Goal: Information Seeking & Learning: Learn about a topic

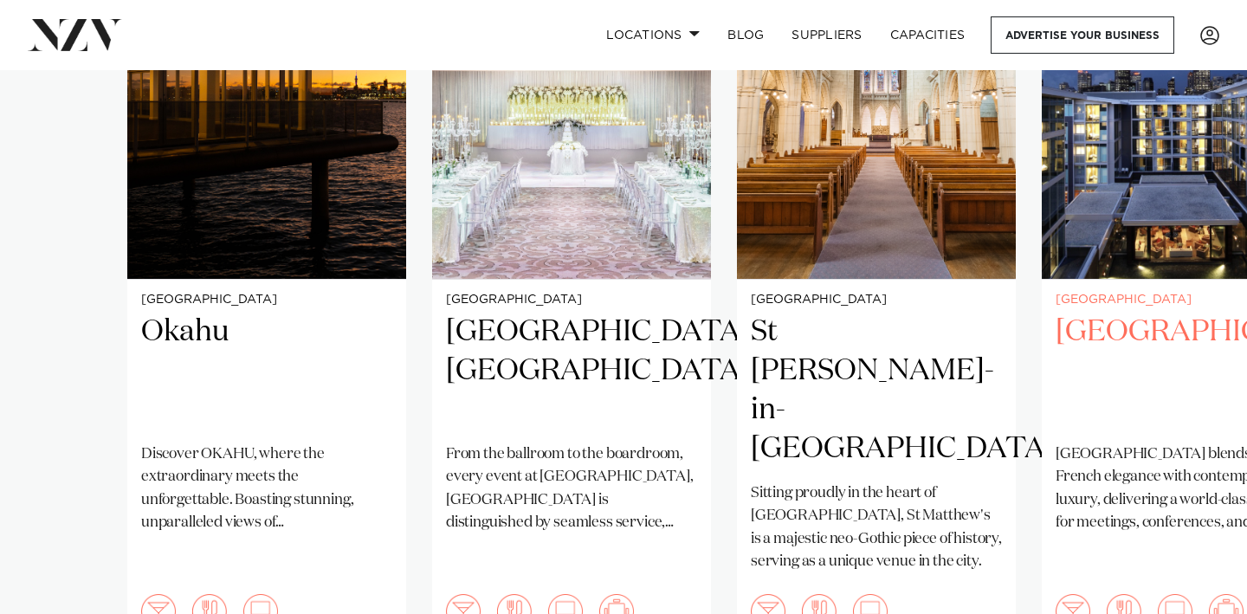
scroll to position [1659, 0]
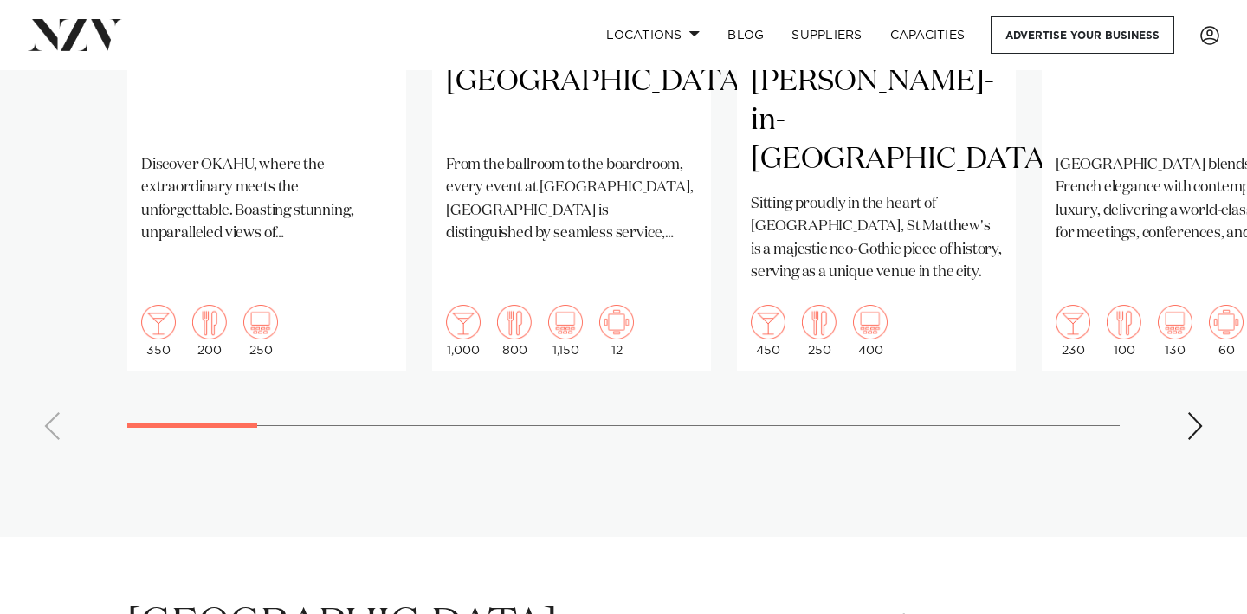
click at [1193, 412] on div "Next slide" at bounding box center [1195, 426] width 17 height 28
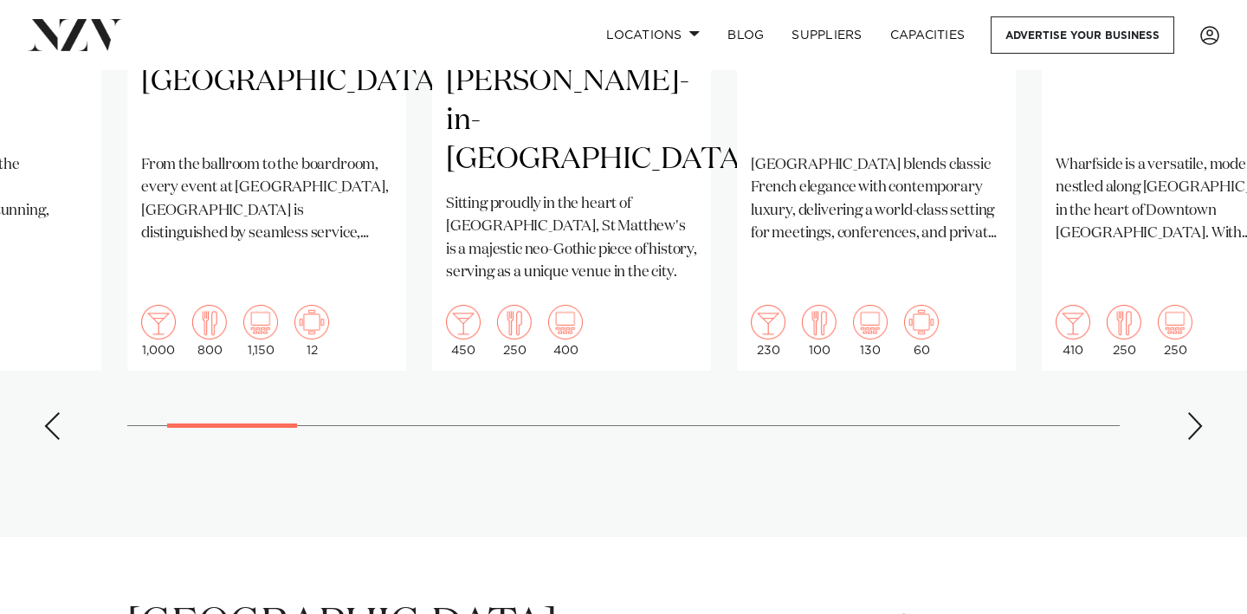
click at [1193, 412] on div "Next slide" at bounding box center [1195, 426] width 17 height 28
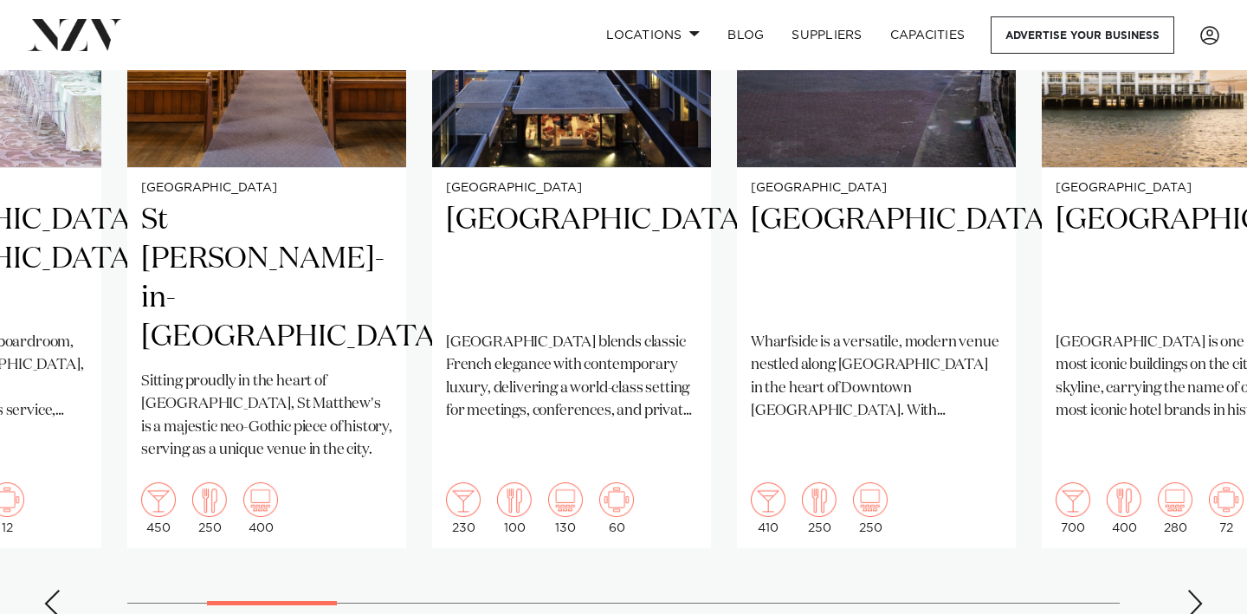
scroll to position [1550, 0]
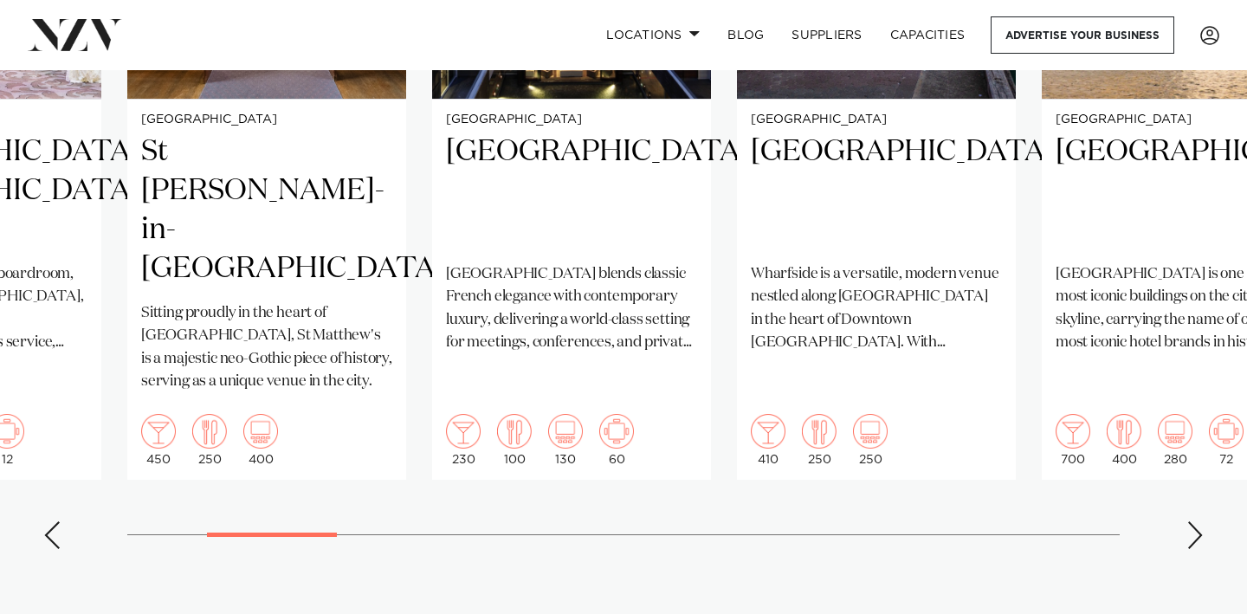
click at [1198, 521] on div "Next slide" at bounding box center [1195, 535] width 17 height 28
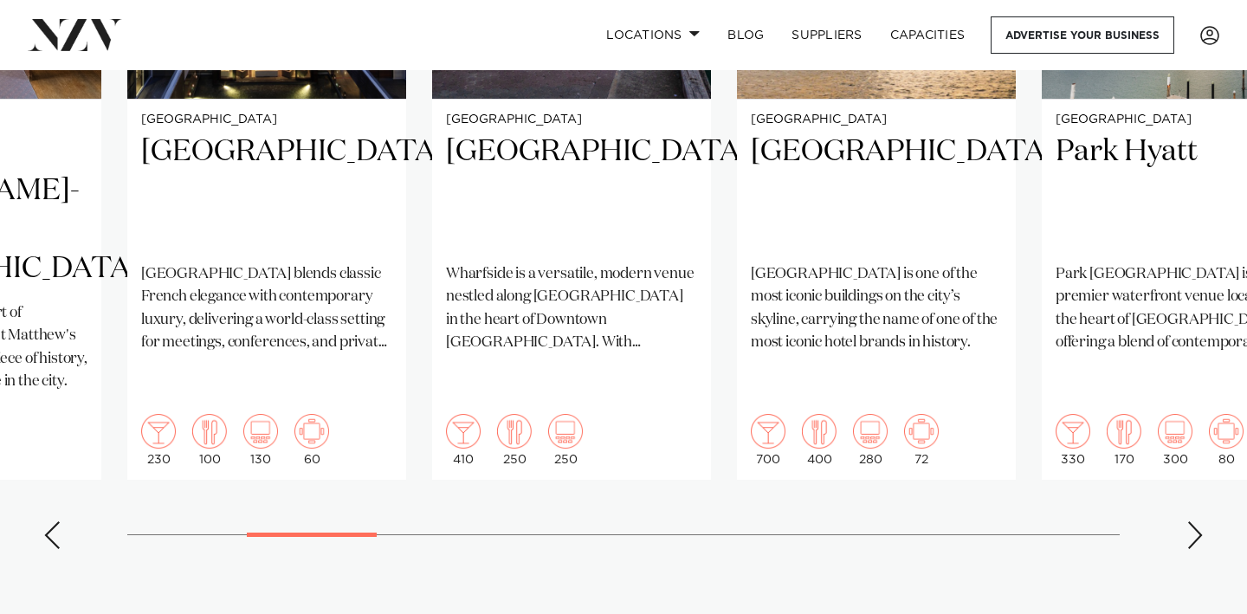
click at [1198, 521] on div "Next slide" at bounding box center [1195, 535] width 17 height 28
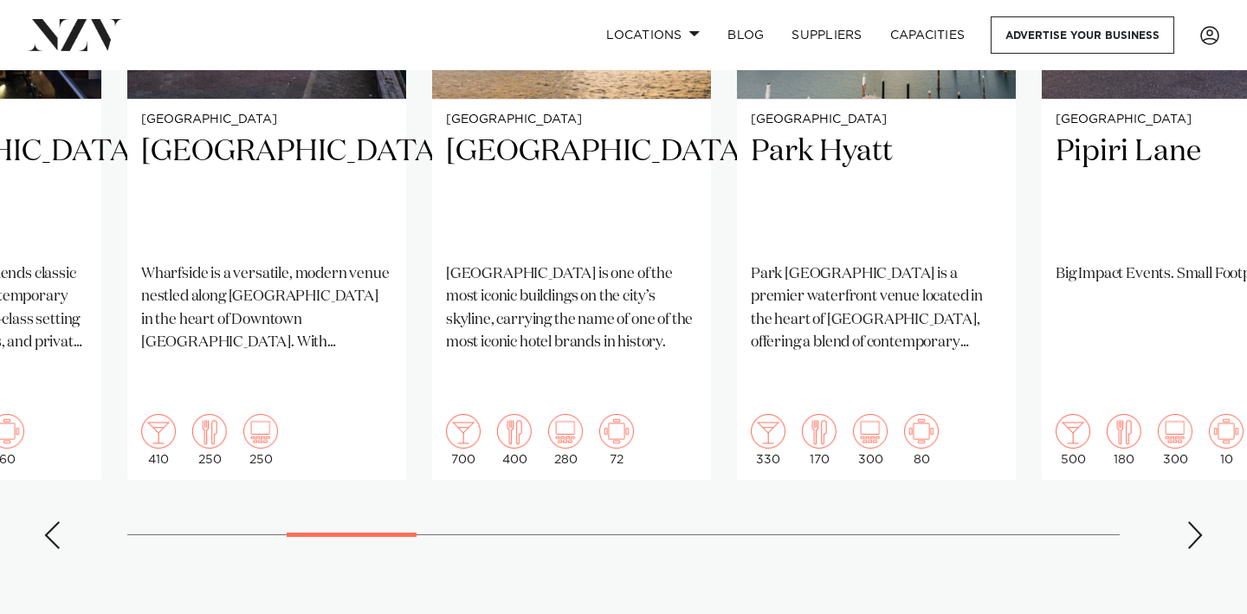
click at [1198, 521] on div "Next slide" at bounding box center [1195, 535] width 17 height 28
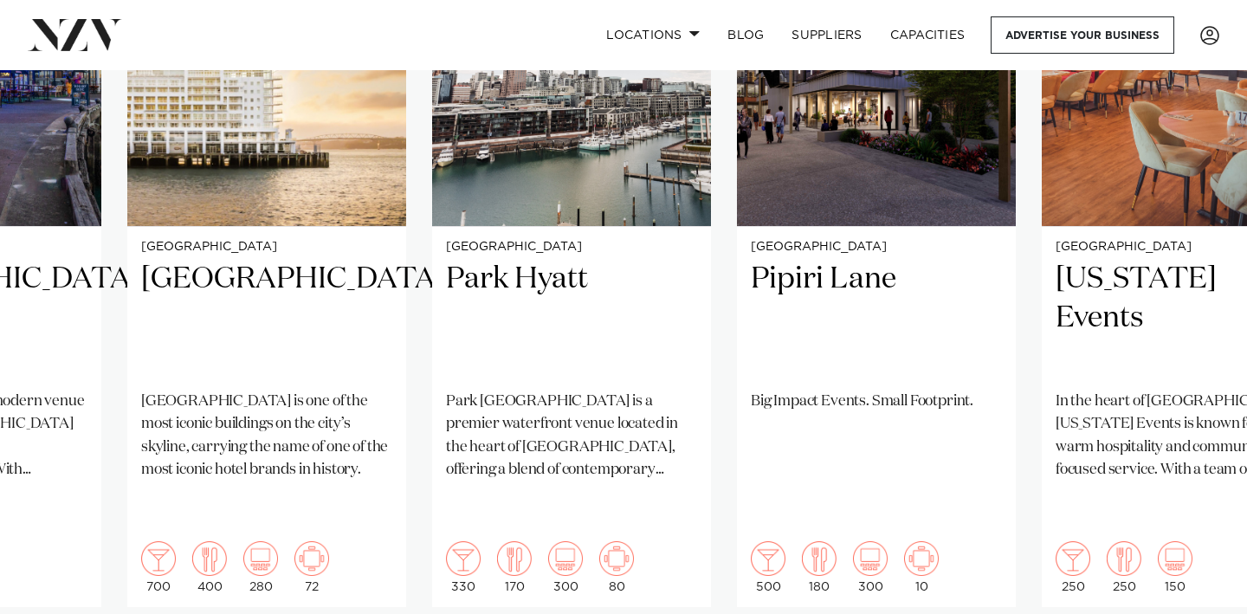
scroll to position [1511, 0]
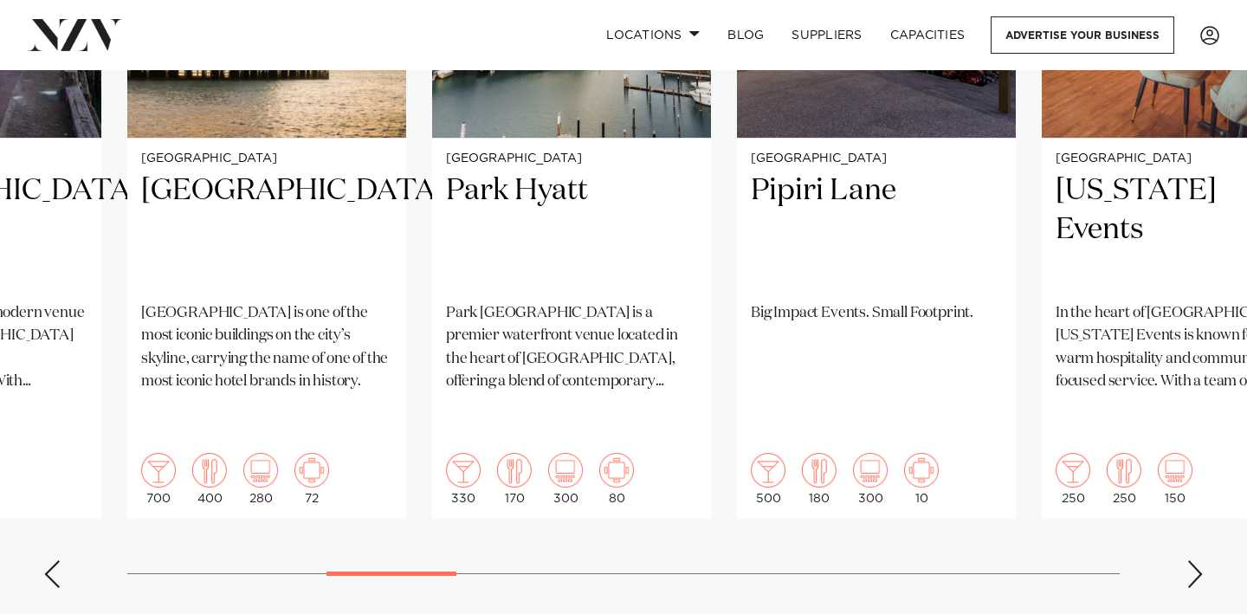
click at [1189, 560] on div "Next slide" at bounding box center [1195, 574] width 17 height 28
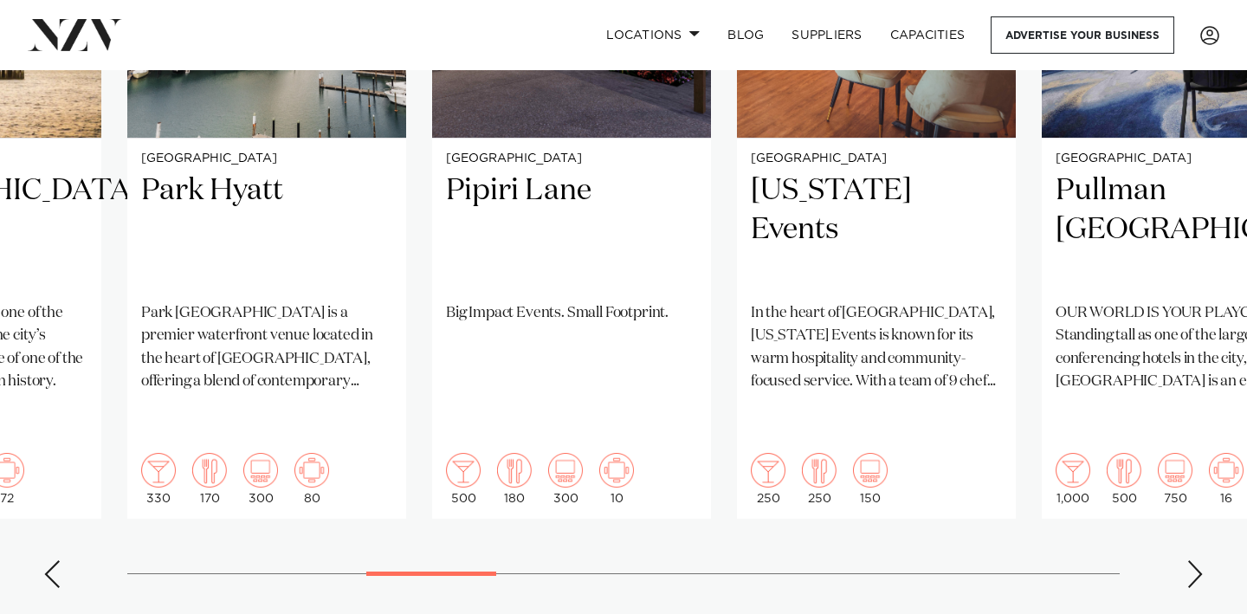
click at [1189, 560] on div "Next slide" at bounding box center [1195, 574] width 17 height 28
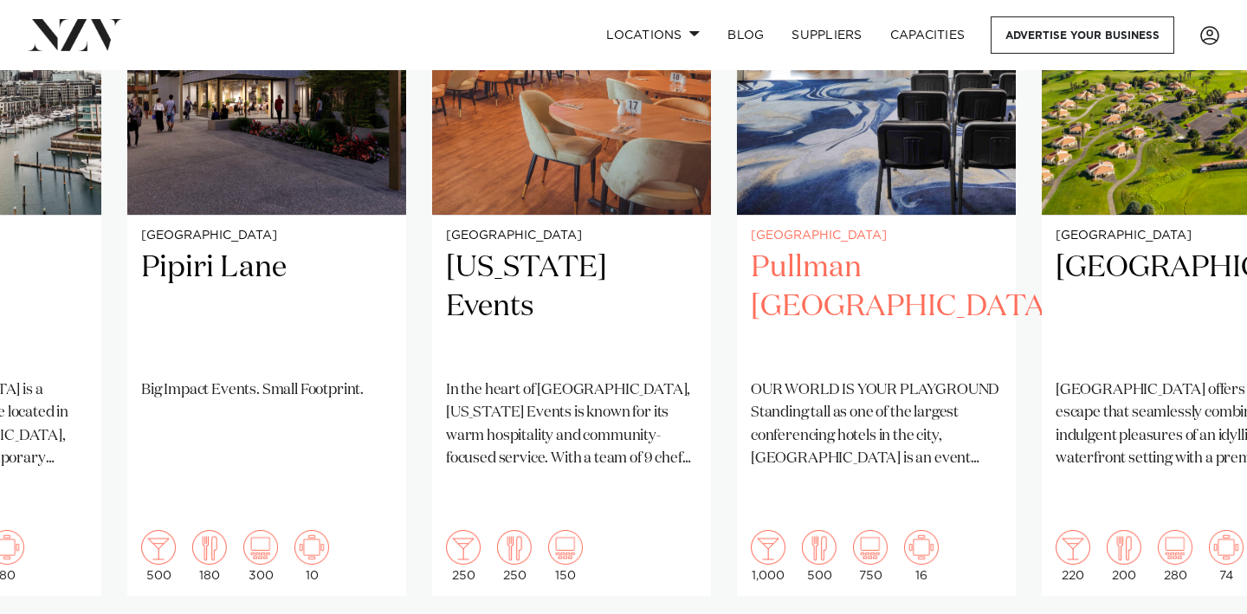
scroll to position [1431, 0]
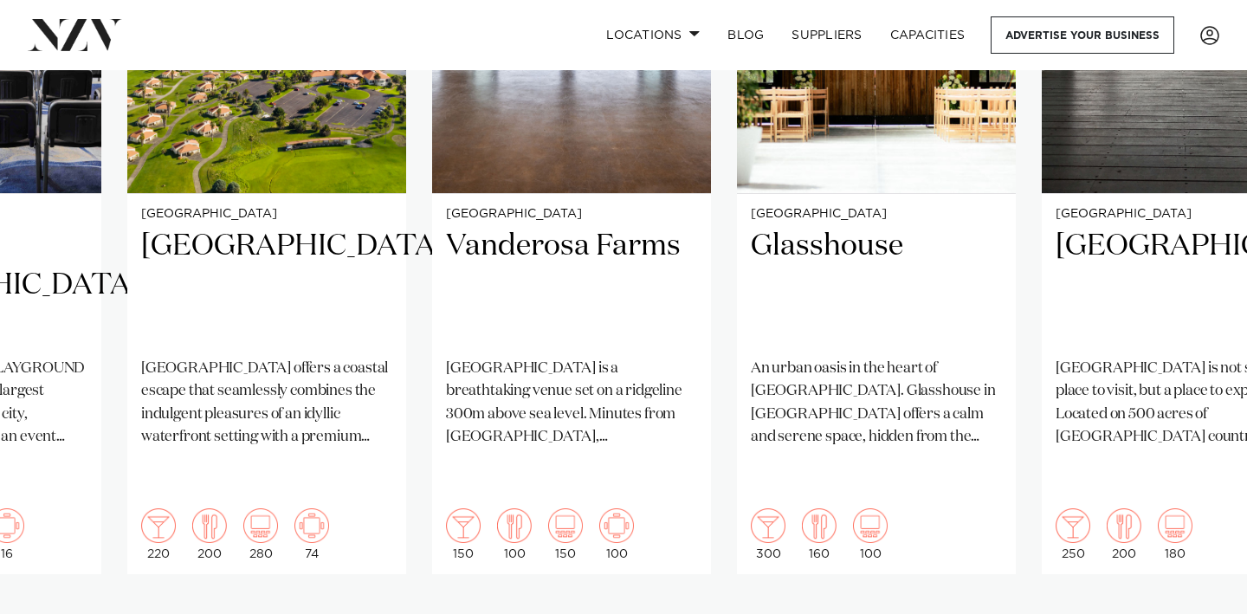
scroll to position [1465, 0]
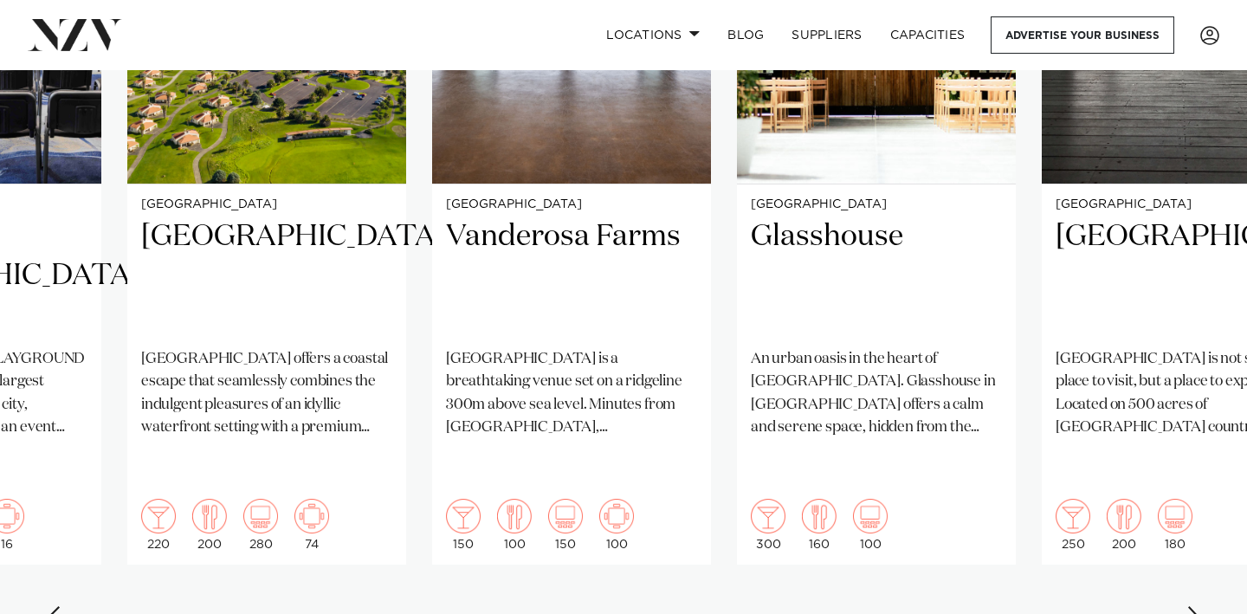
click at [1195, 606] on div "Next slide" at bounding box center [1195, 620] width 17 height 28
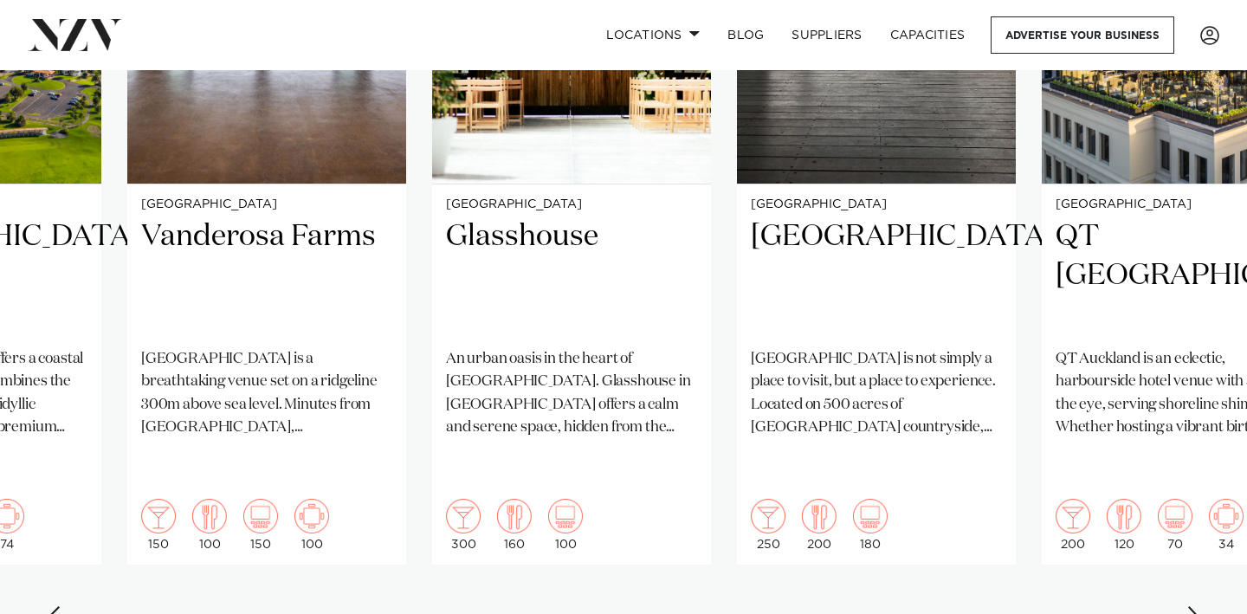
click at [1203, 606] on div "Next slide" at bounding box center [1195, 620] width 17 height 28
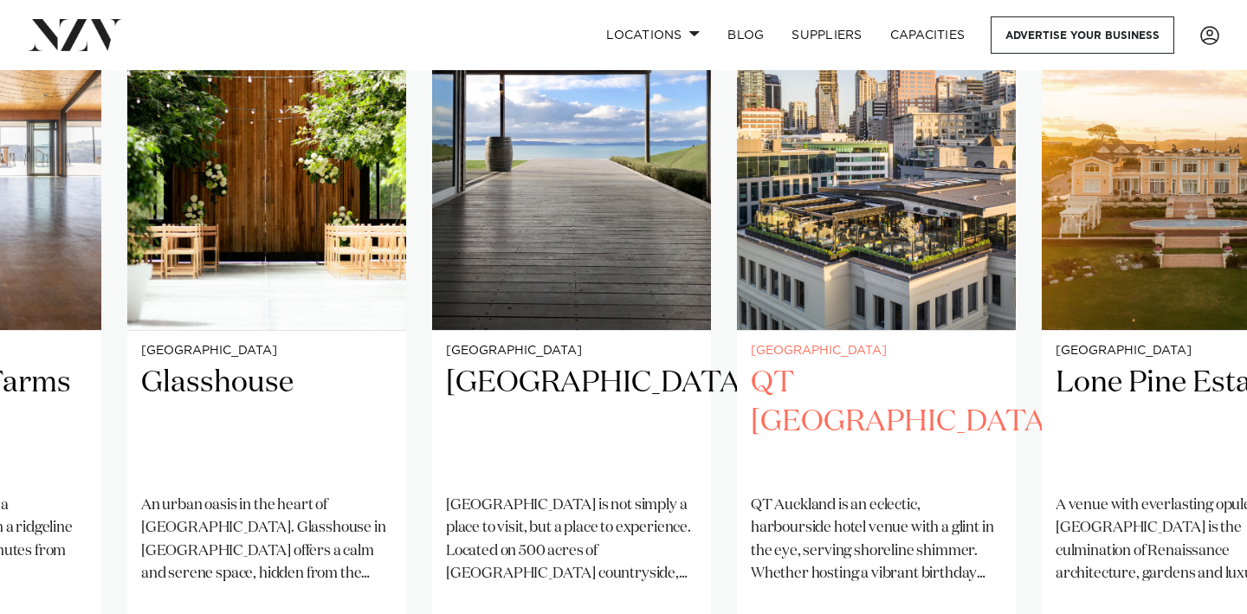
scroll to position [1283, 0]
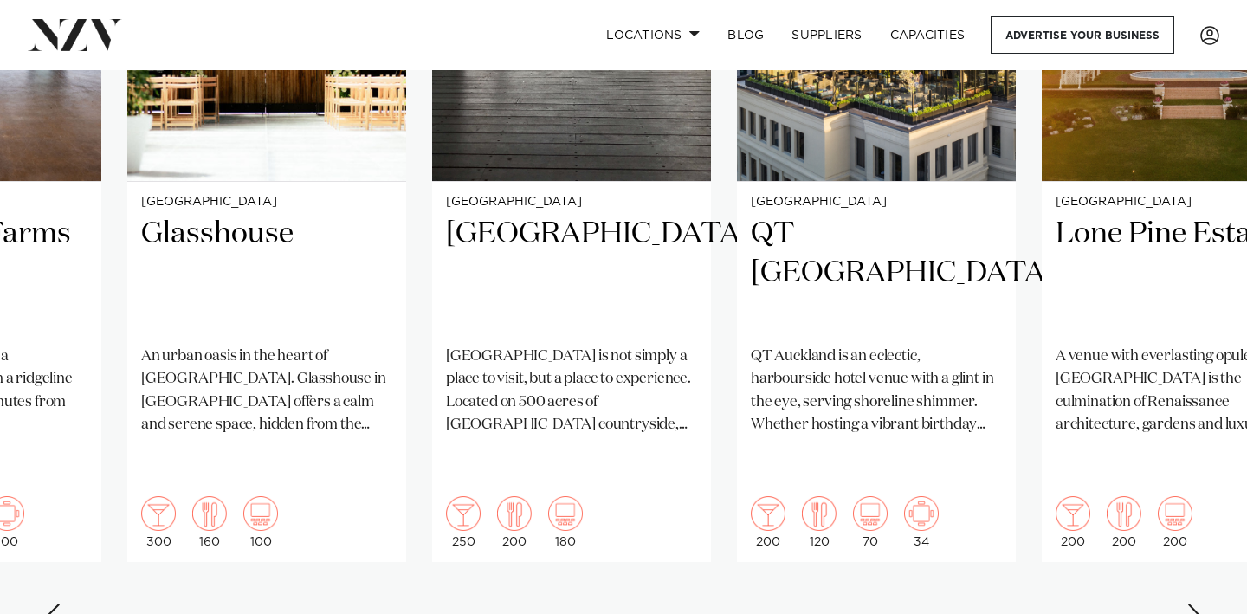
click at [1195, 604] on div "Next slide" at bounding box center [1195, 618] width 17 height 28
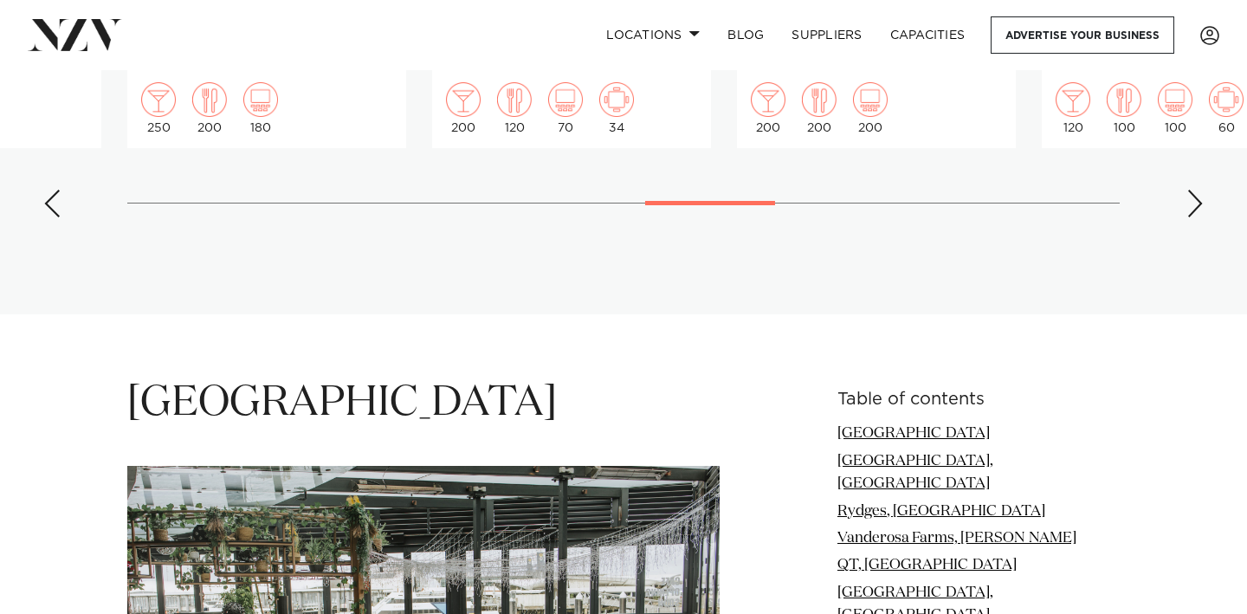
scroll to position [1787, 0]
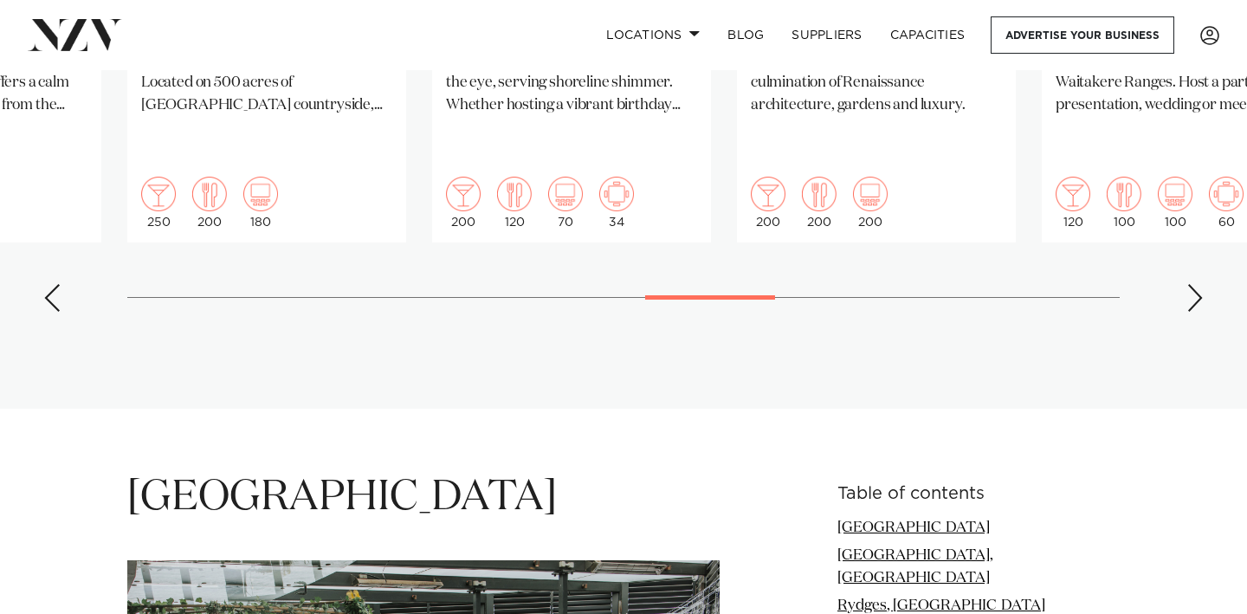
click at [1192, 284] on div "Next slide" at bounding box center [1195, 298] width 17 height 28
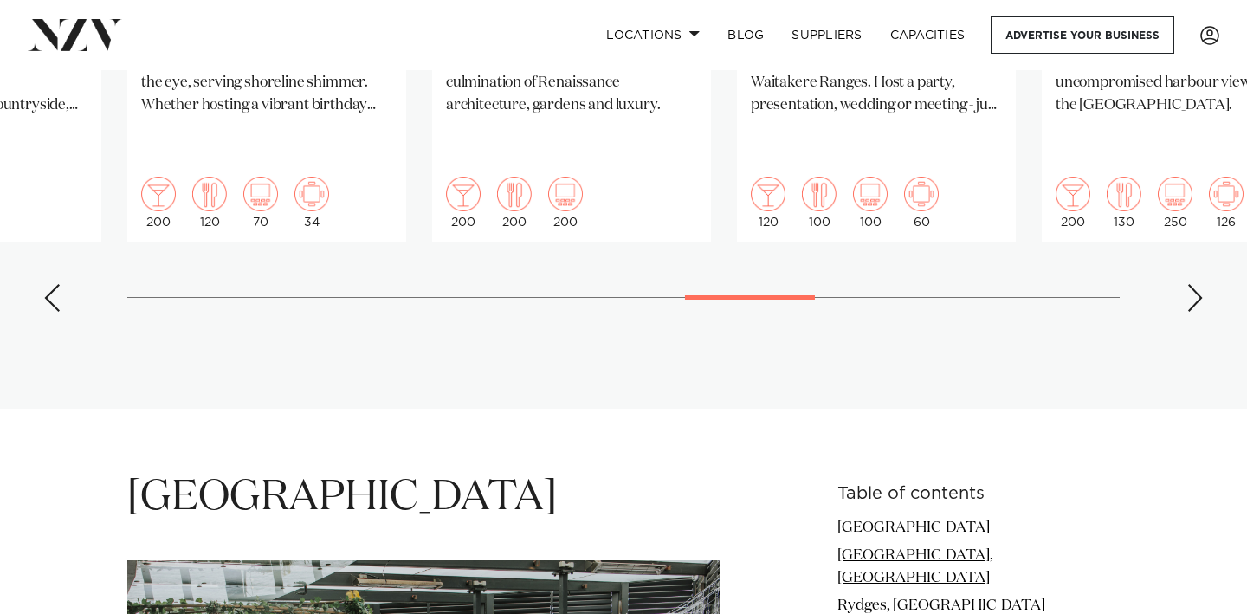
scroll to position [1556, 0]
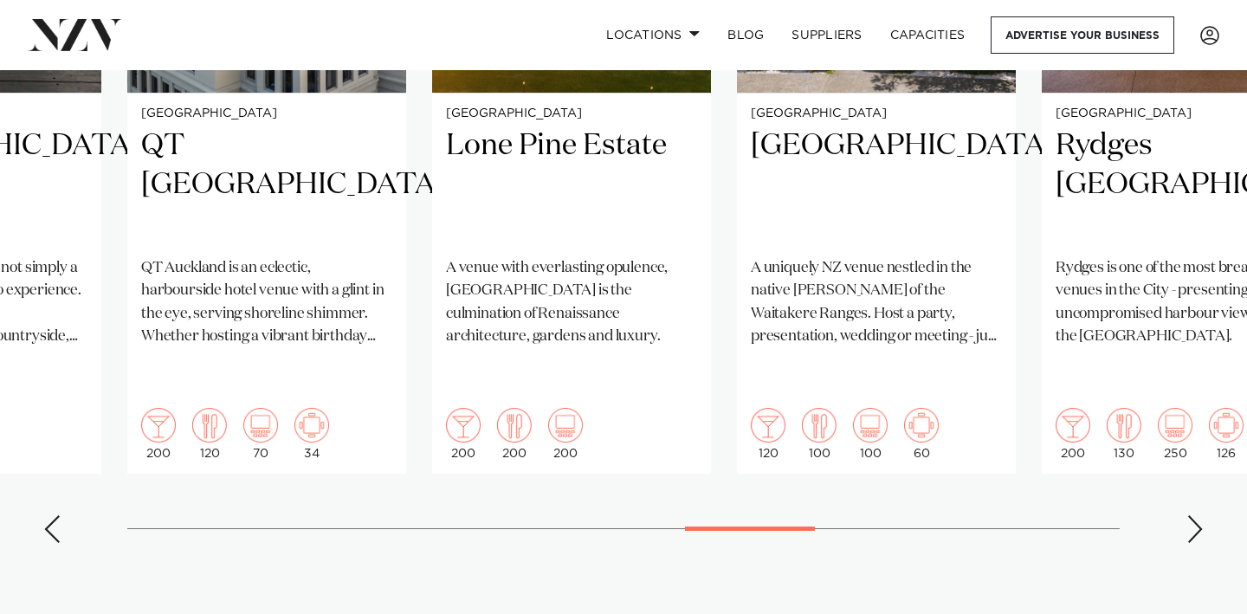
click at [1189, 515] on div "Next slide" at bounding box center [1195, 529] width 17 height 28
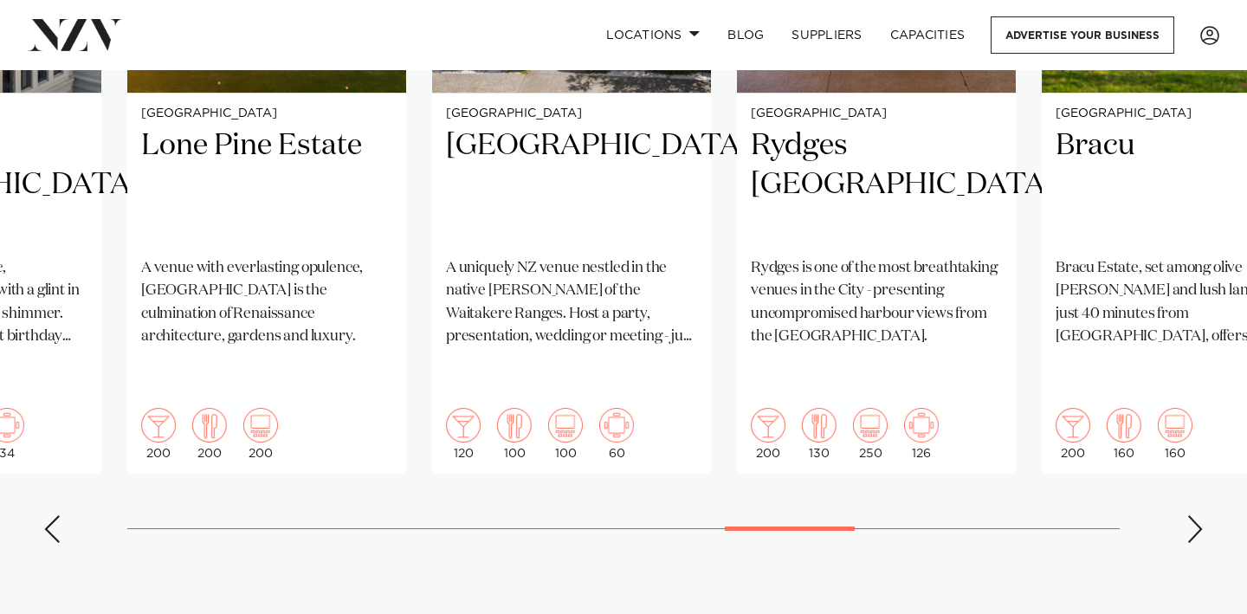
click at [1189, 515] on div "Next slide" at bounding box center [1195, 529] width 17 height 28
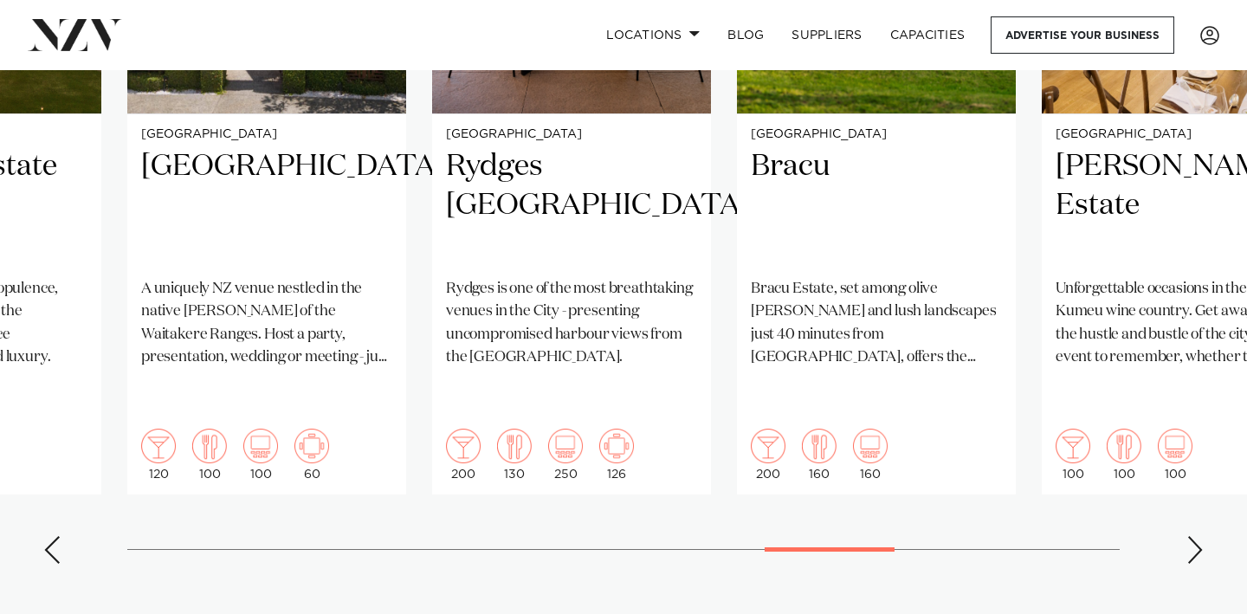
scroll to position [1537, 0]
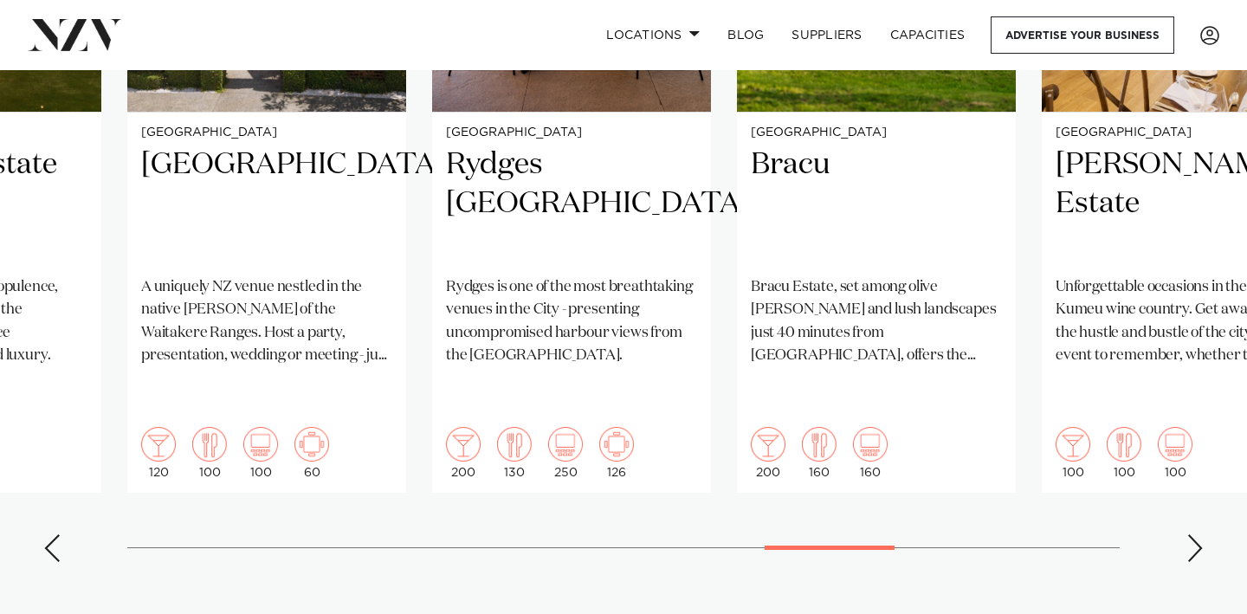
click at [1187, 534] on div "Next slide" at bounding box center [1195, 548] width 17 height 28
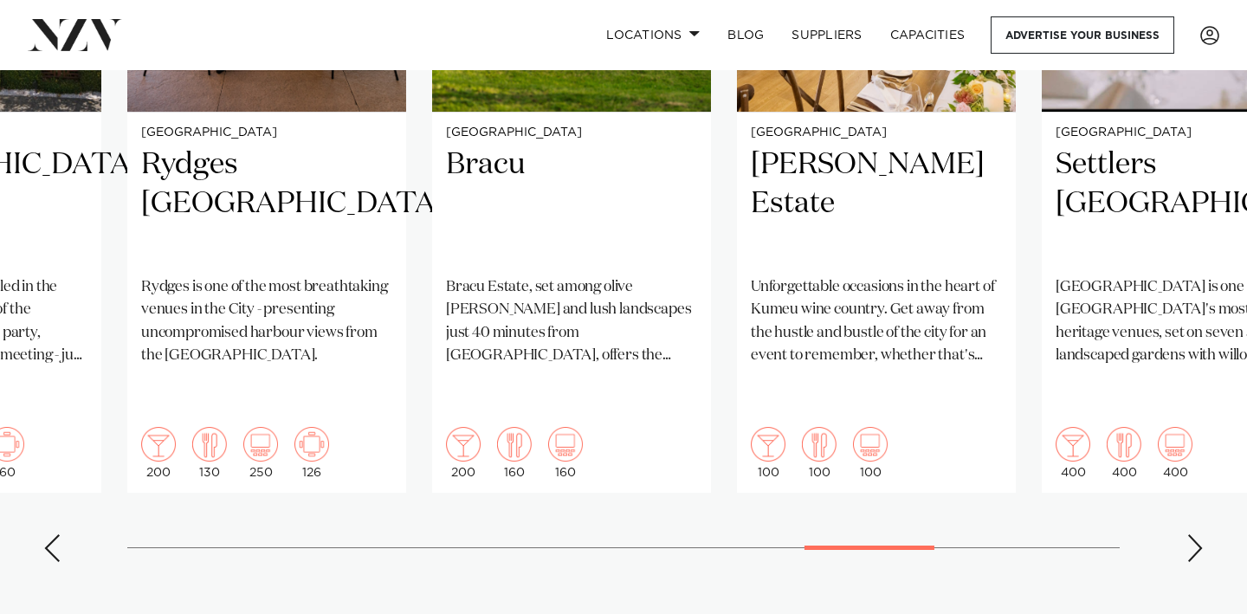
click at [1187, 534] on div "Next slide" at bounding box center [1195, 548] width 17 height 28
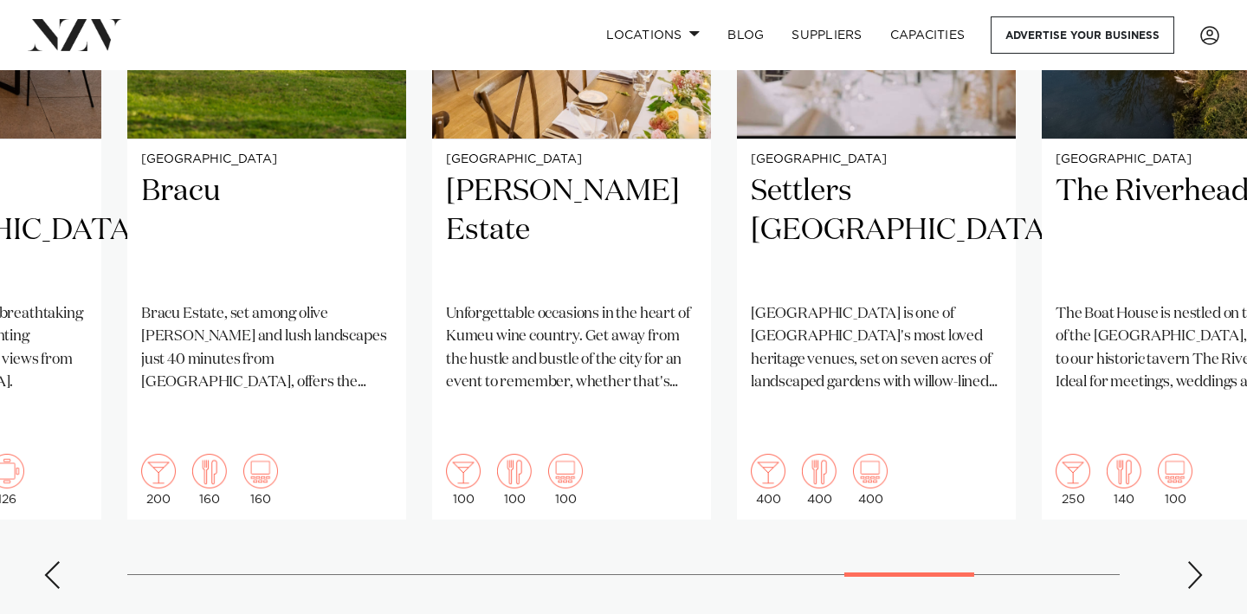
scroll to position [1512, 0]
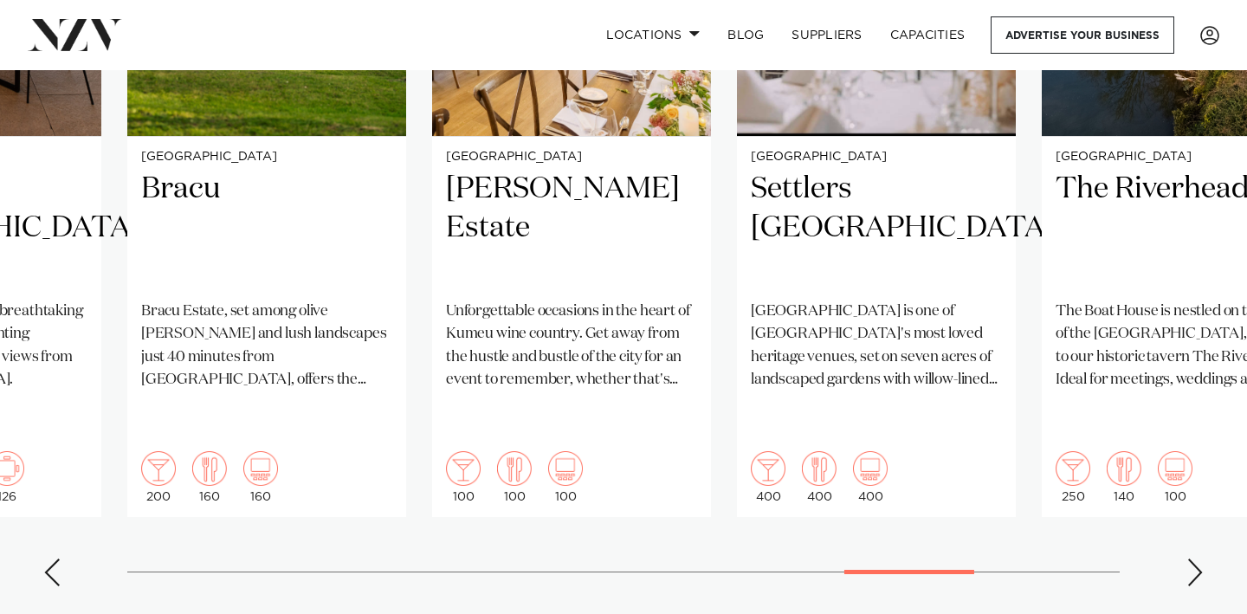
click at [1195, 559] on div "Next slide" at bounding box center [1195, 573] width 17 height 28
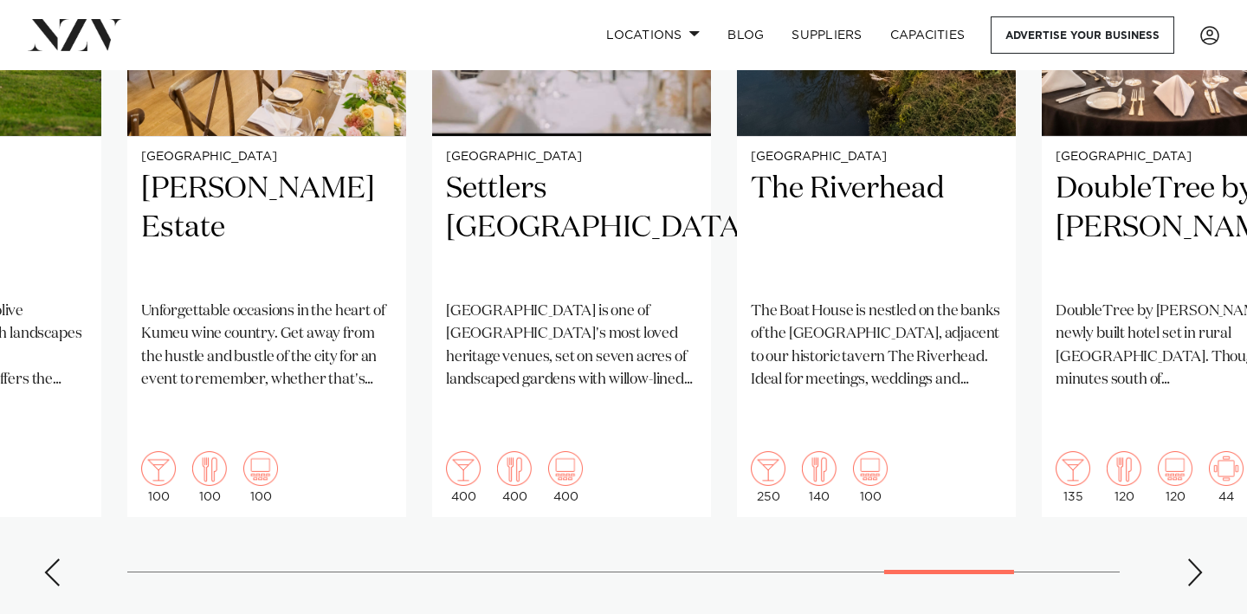
click at [1195, 559] on div "Next slide" at bounding box center [1195, 573] width 17 height 28
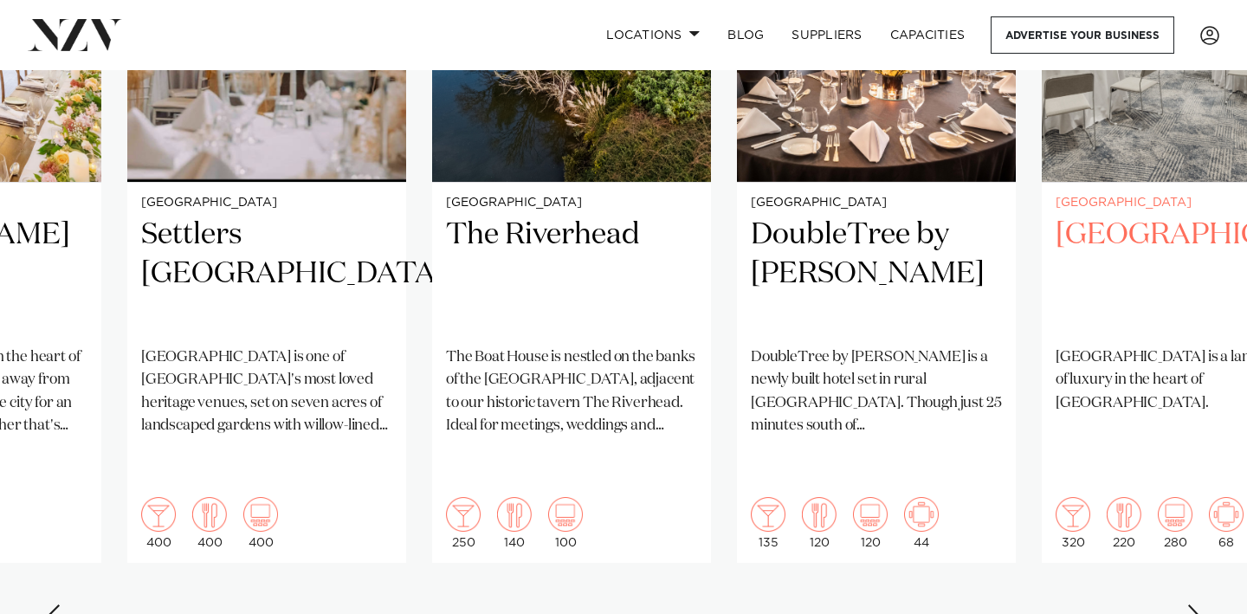
scroll to position [1488, 0]
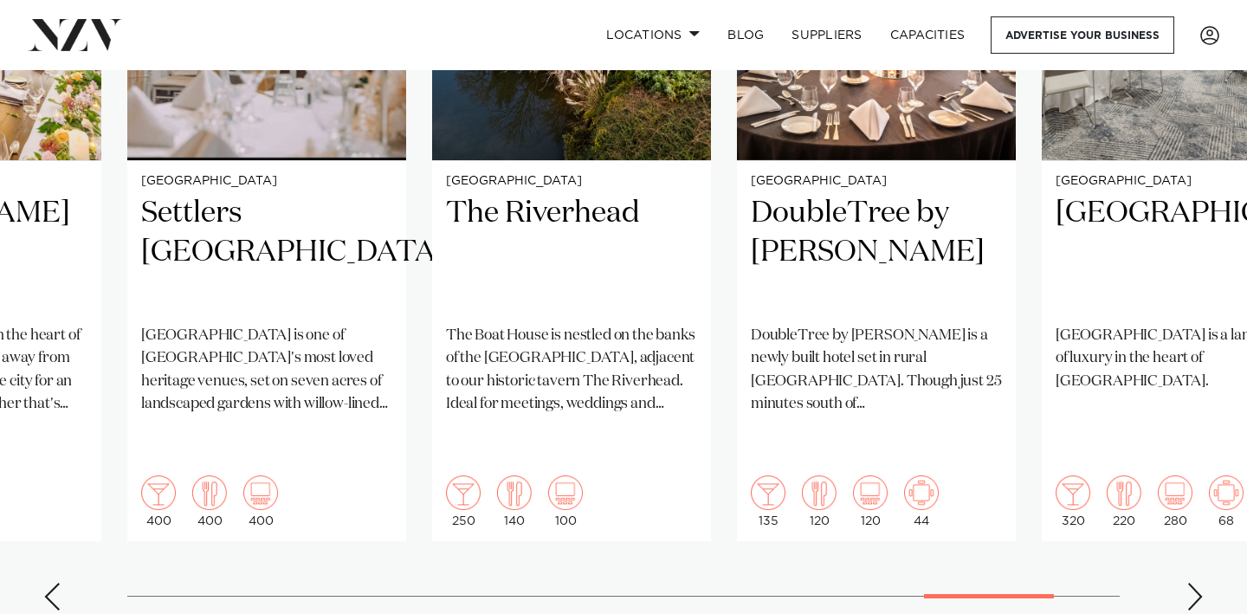
click at [1194, 583] on div "Next slide" at bounding box center [1195, 597] width 17 height 28
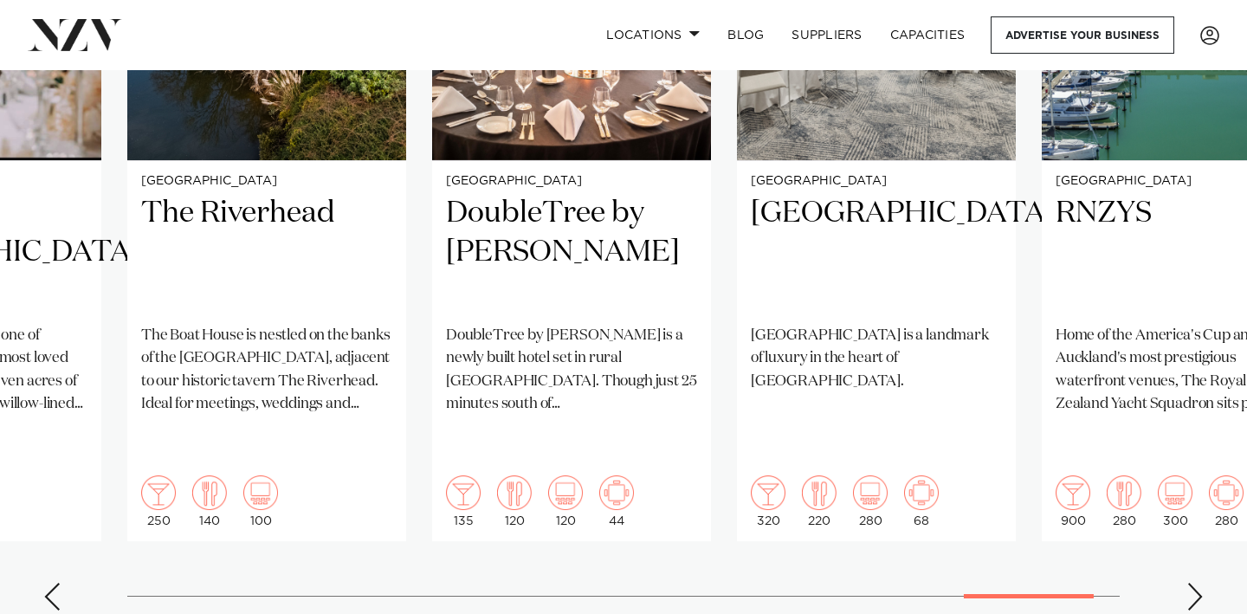
click at [1194, 583] on div "Next slide" at bounding box center [1195, 597] width 17 height 28
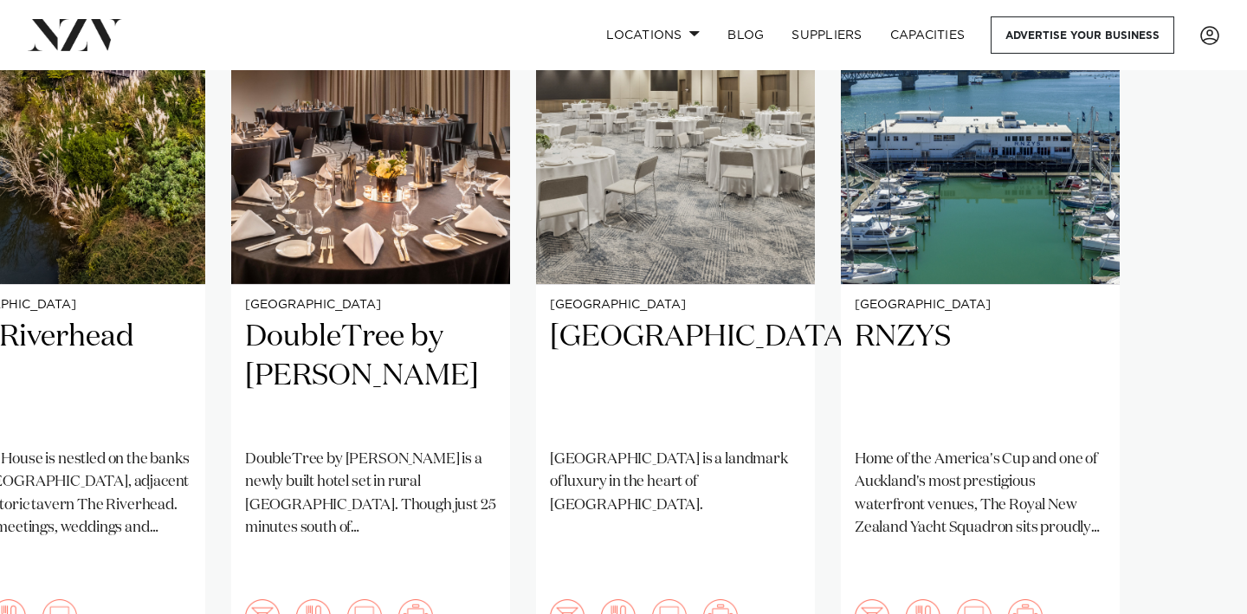
scroll to position [1363, 0]
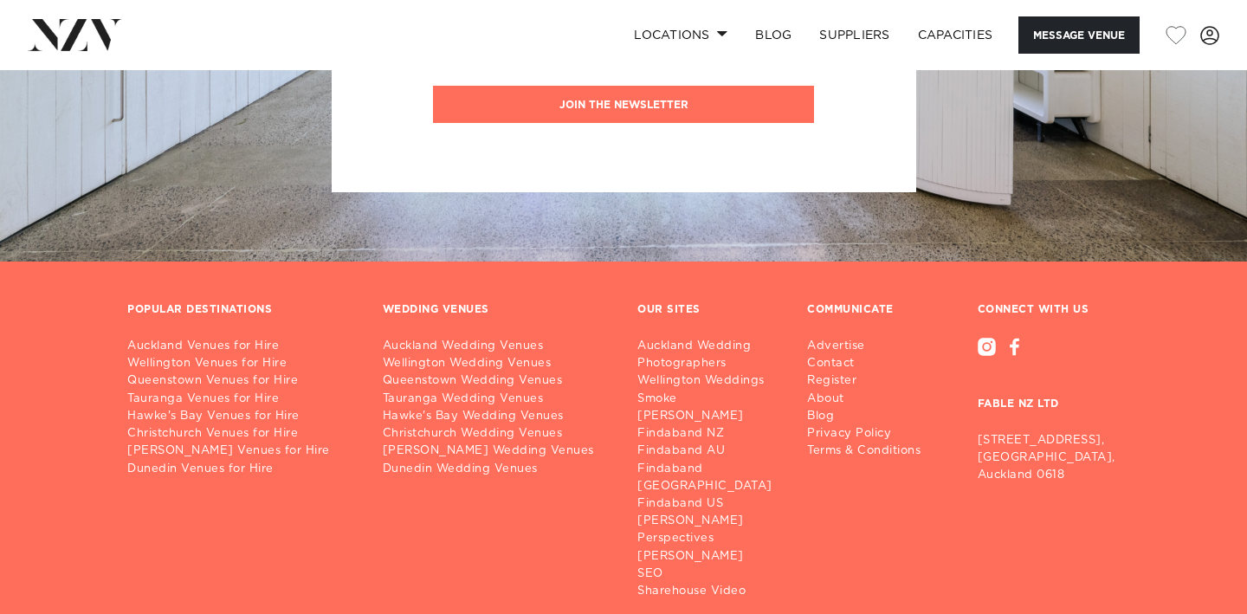
scroll to position [4048, 0]
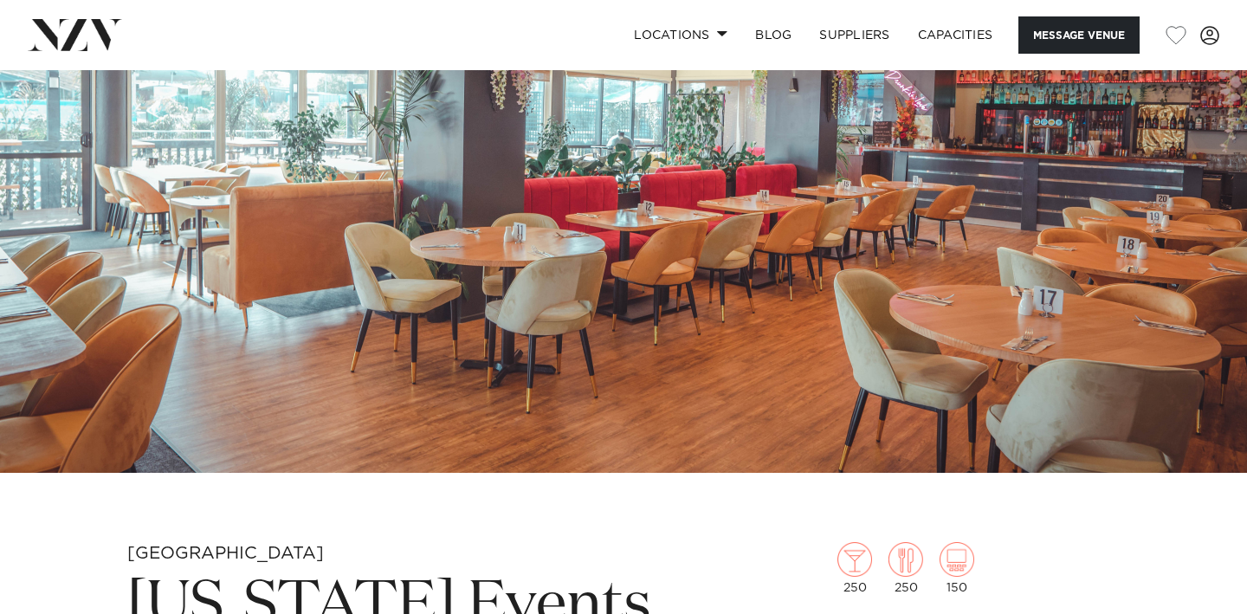
scroll to position [690, 0]
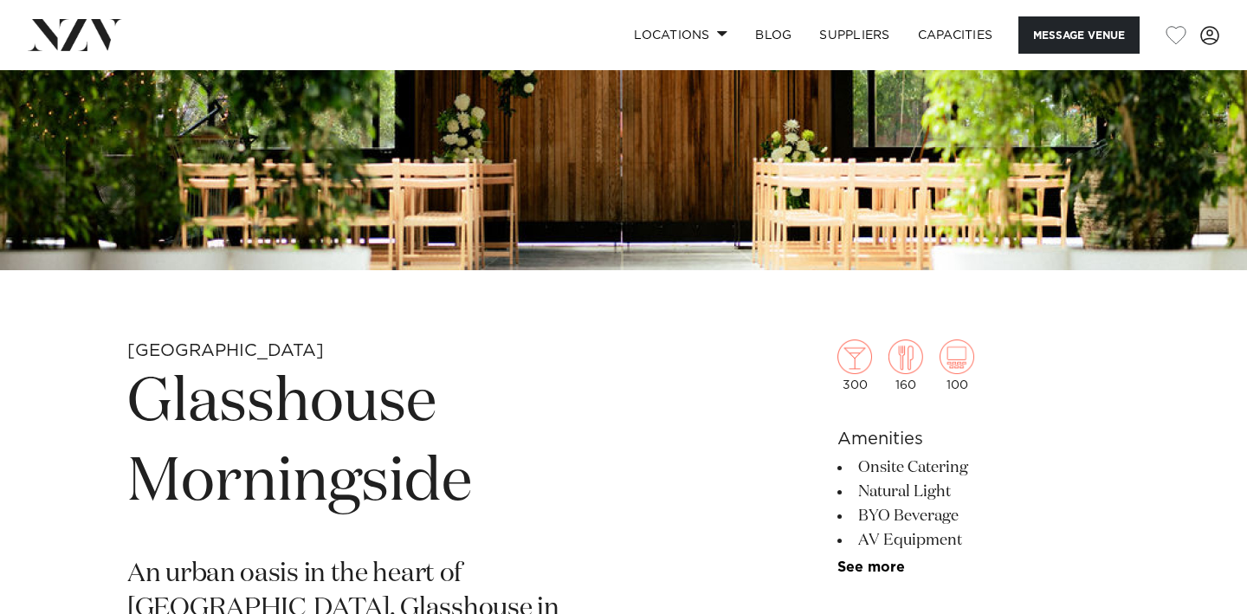
scroll to position [478, 0]
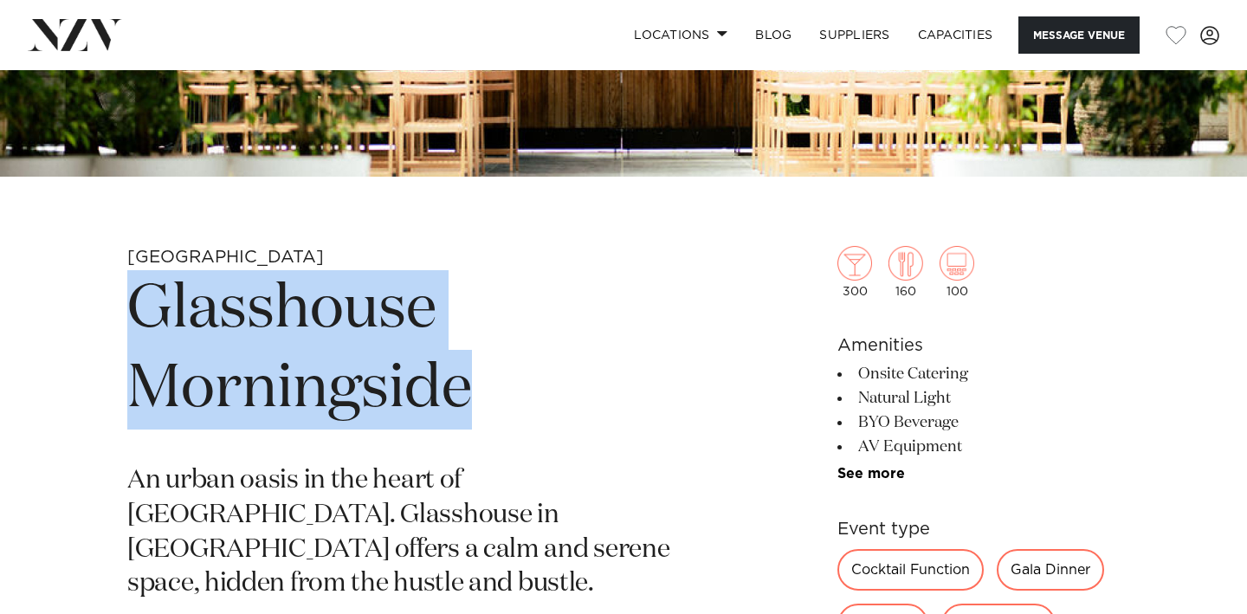
drag, startPoint x: 477, startPoint y: 397, endPoint x: 113, endPoint y: 313, distance: 373.4
copy h1 "Glasshouse Morningside"
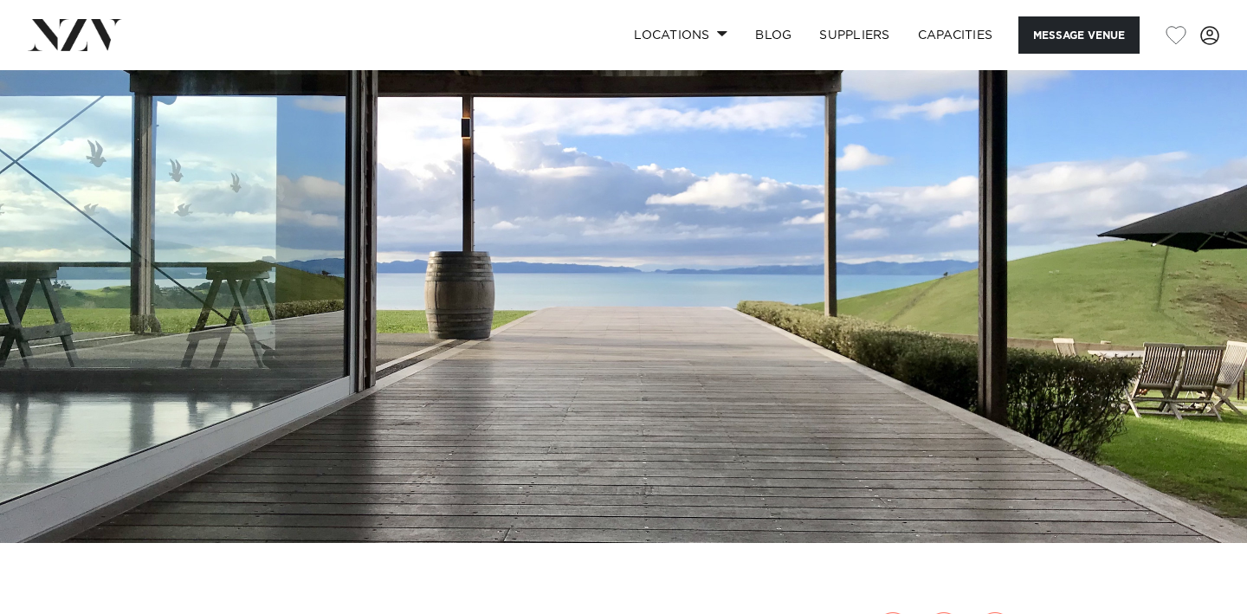
scroll to position [268, 0]
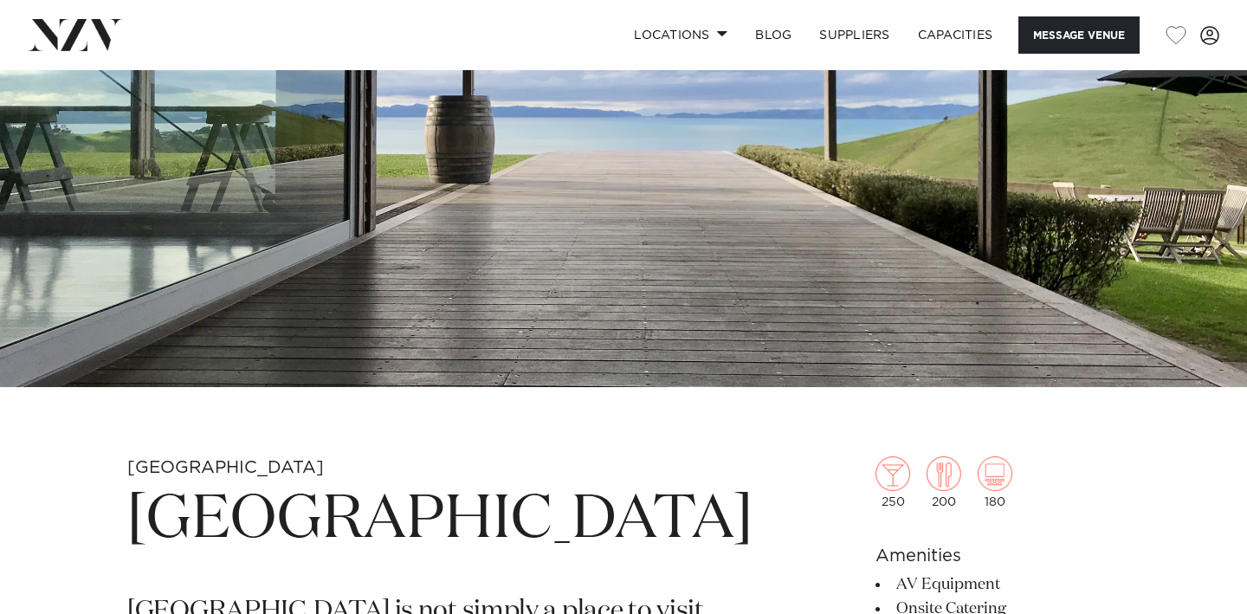
click at [276, 533] on h1 "Kauri Bay" at bounding box center [439, 521] width 625 height 80
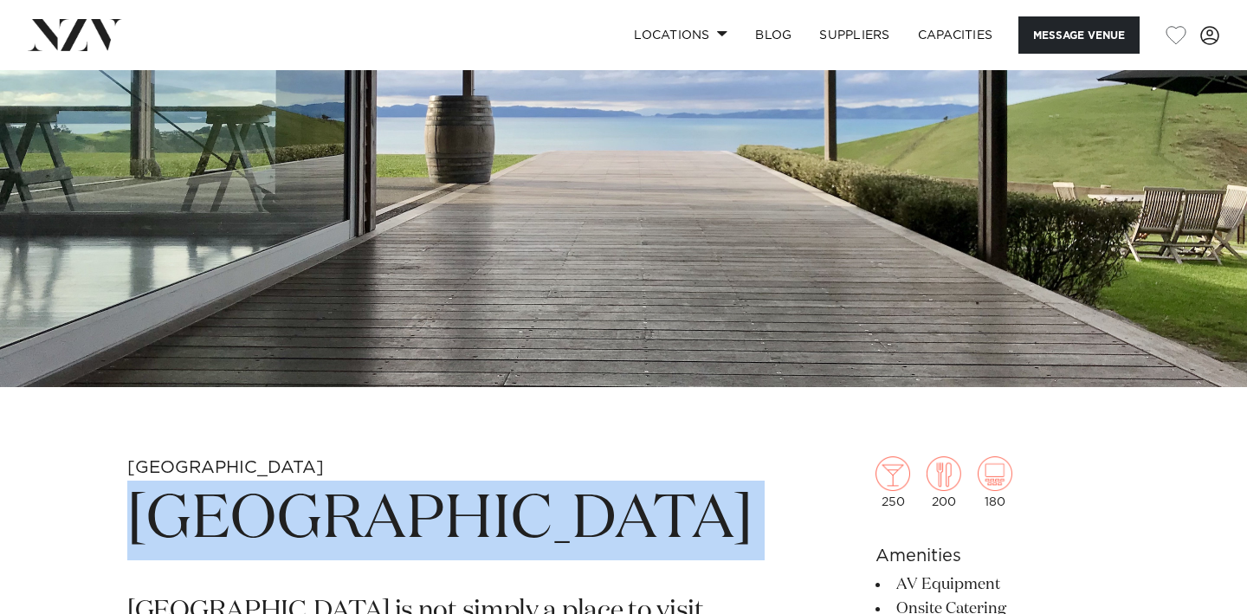
click at [276, 533] on h1 "Kauri Bay" at bounding box center [439, 521] width 625 height 80
copy section "Kauri Bay"
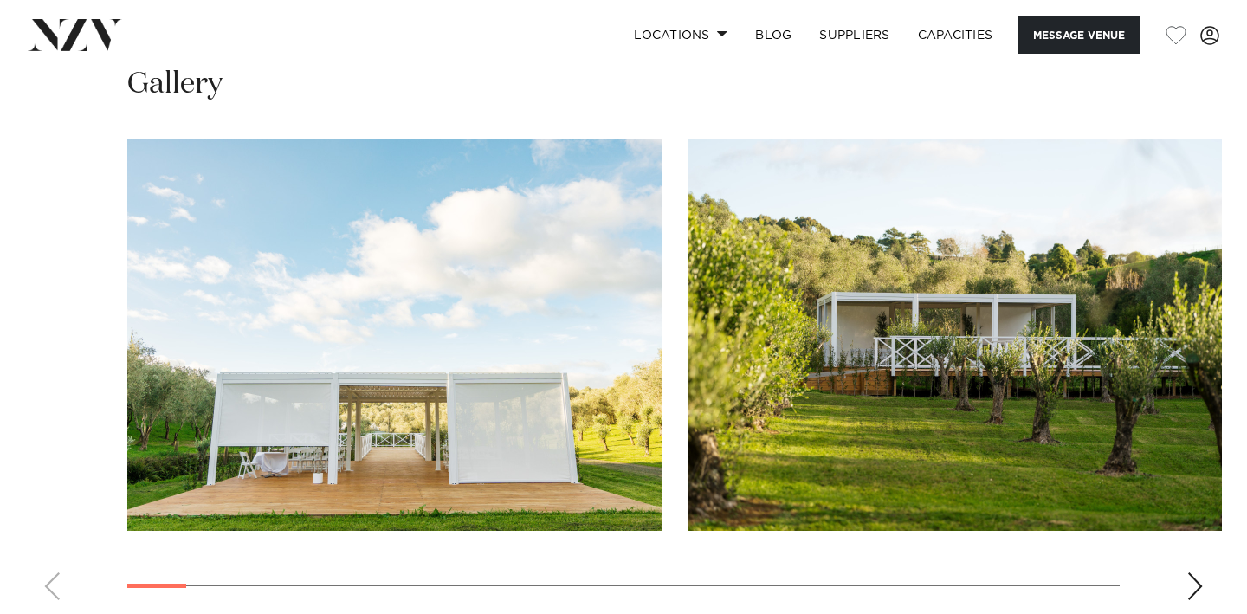
scroll to position [1960, 0]
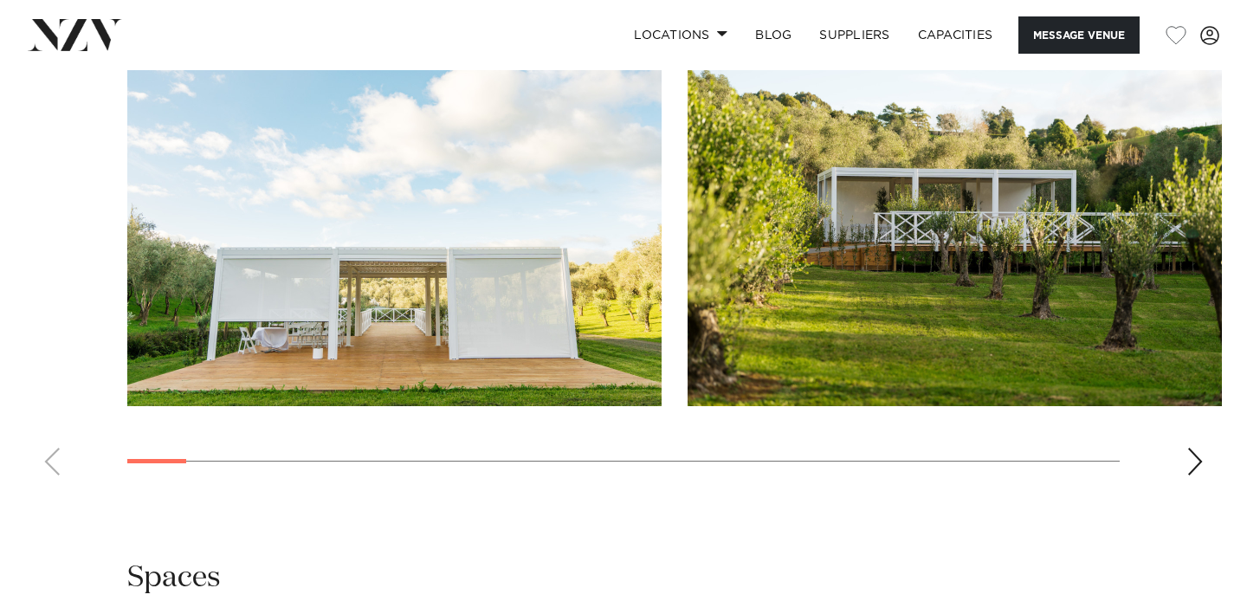
click at [1191, 457] on div "Next slide" at bounding box center [1195, 462] width 17 height 28
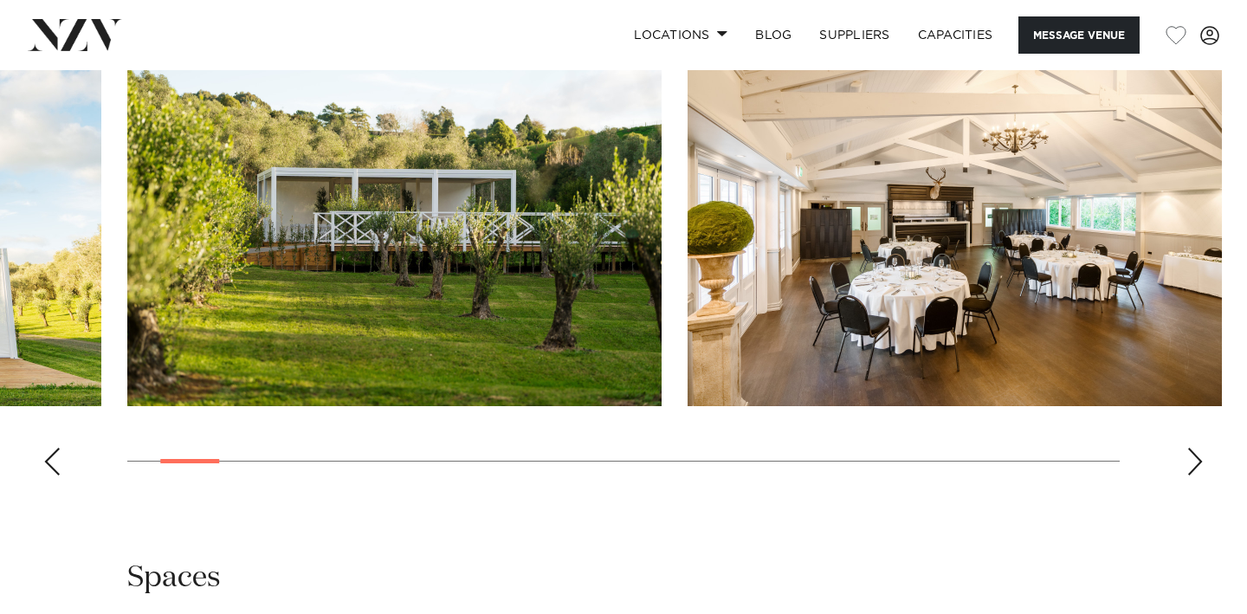
click at [1191, 457] on div "Next slide" at bounding box center [1195, 462] width 17 height 28
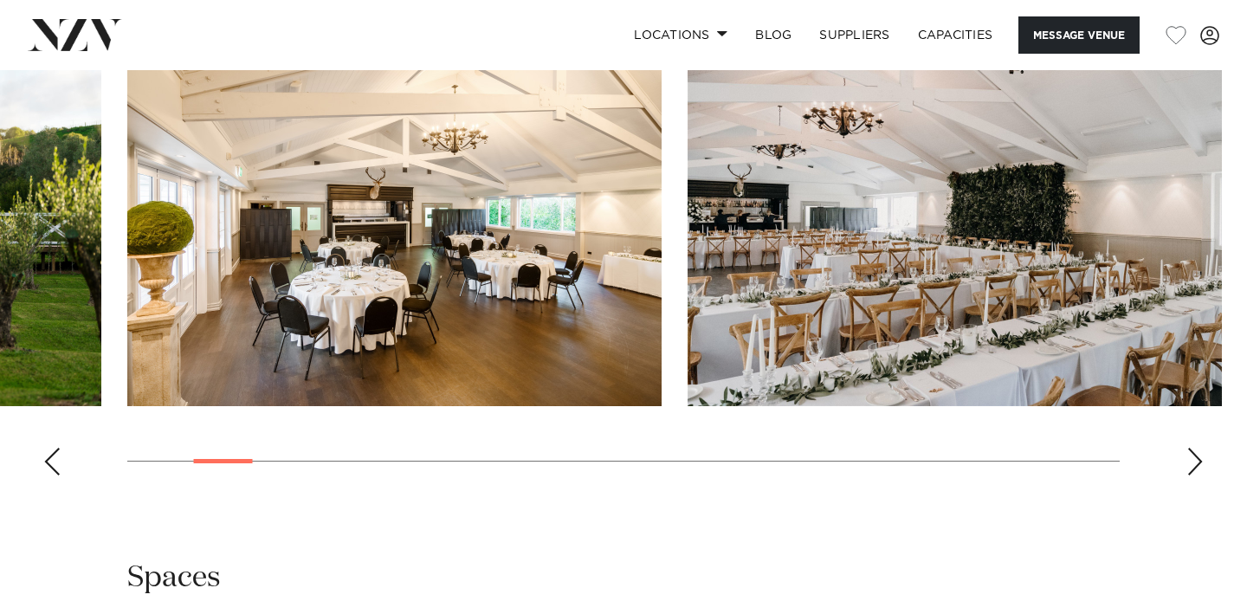
click at [1191, 457] on div "Next slide" at bounding box center [1195, 462] width 17 height 28
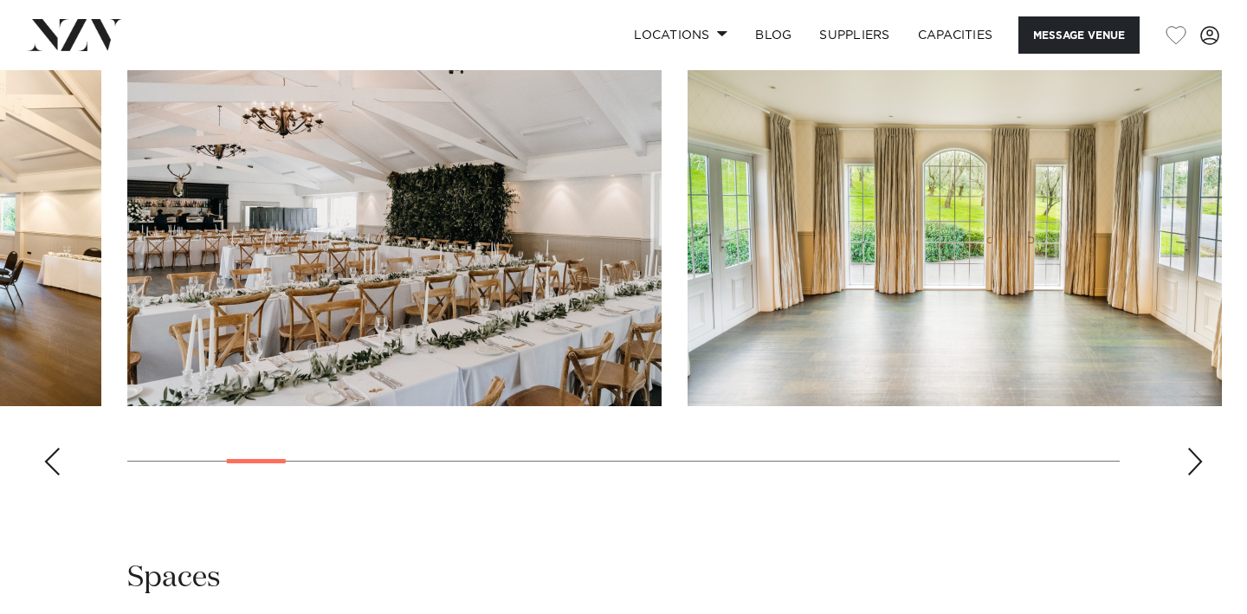
click at [1191, 457] on div "Next slide" at bounding box center [1195, 462] width 17 height 28
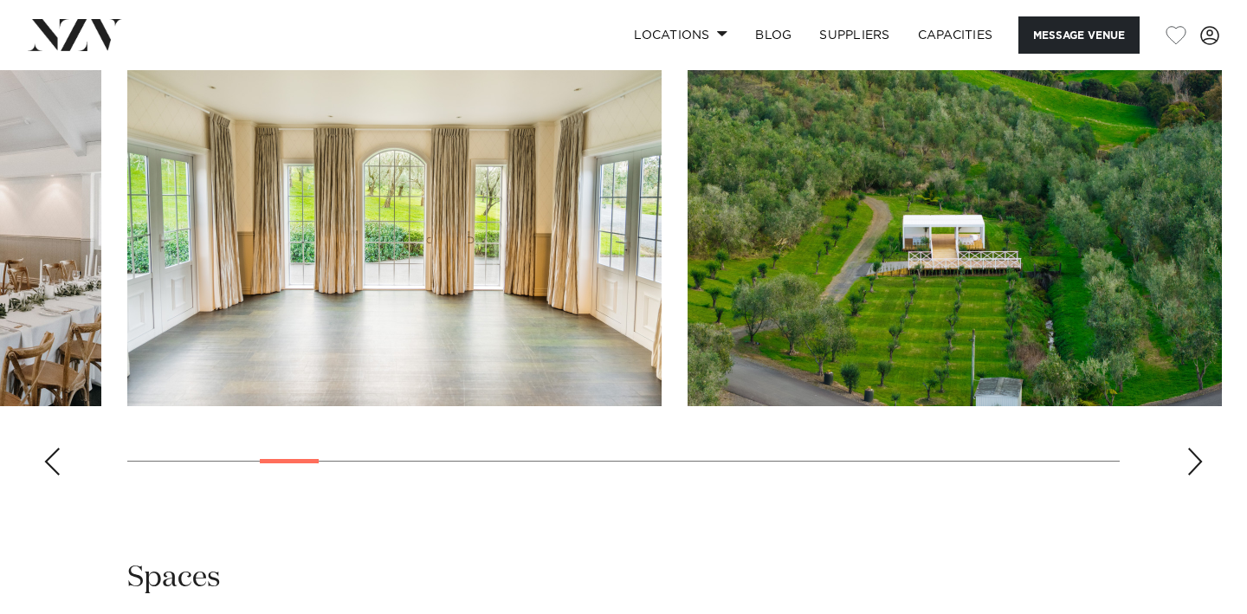
click at [1191, 457] on div "Next slide" at bounding box center [1195, 462] width 17 height 28
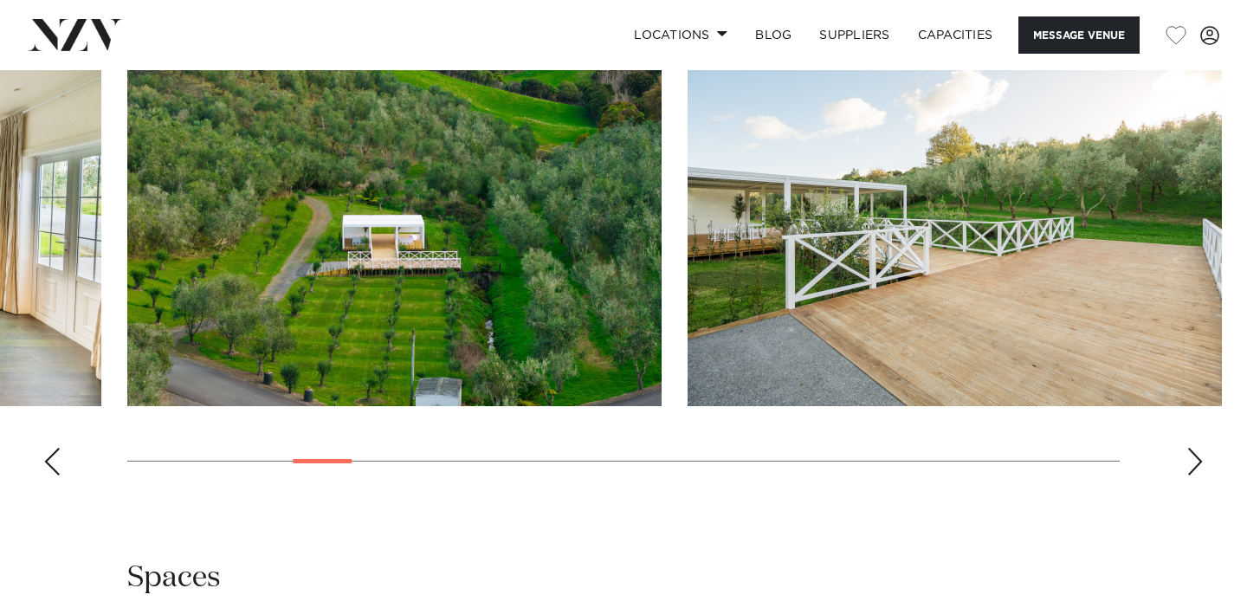
click at [1191, 457] on div "Next slide" at bounding box center [1195, 462] width 17 height 28
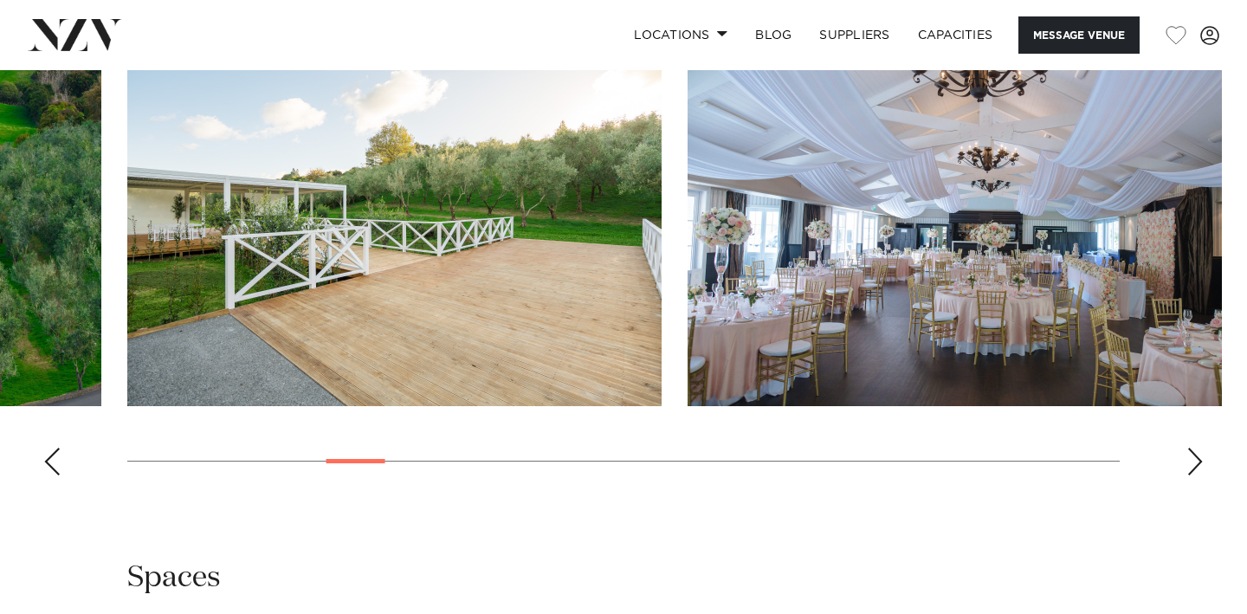
click at [1191, 457] on div "Next slide" at bounding box center [1195, 462] width 17 height 28
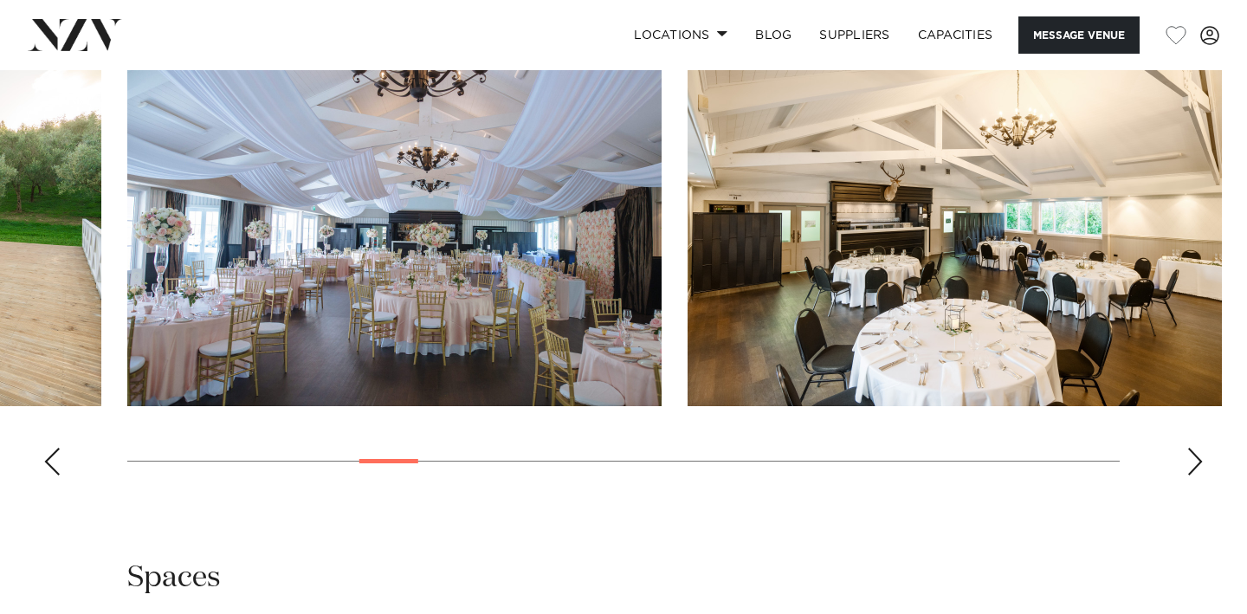
click at [1191, 457] on div "Next slide" at bounding box center [1195, 462] width 17 height 28
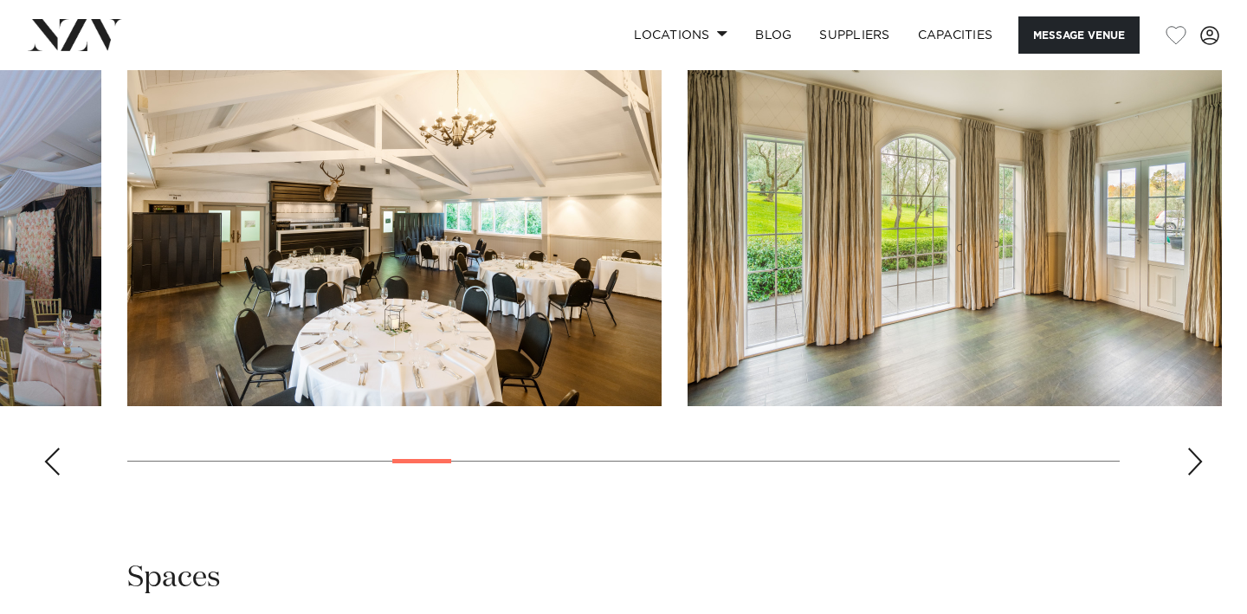
click at [1191, 457] on div "Next slide" at bounding box center [1195, 462] width 17 height 28
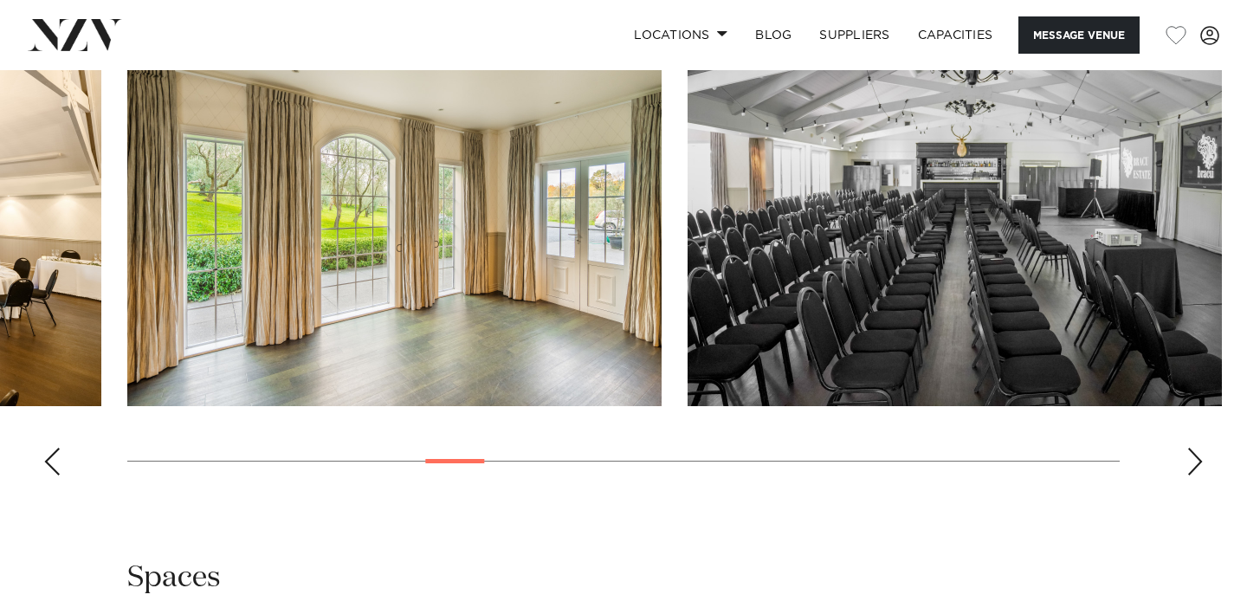
click at [1191, 457] on div "Next slide" at bounding box center [1195, 462] width 17 height 28
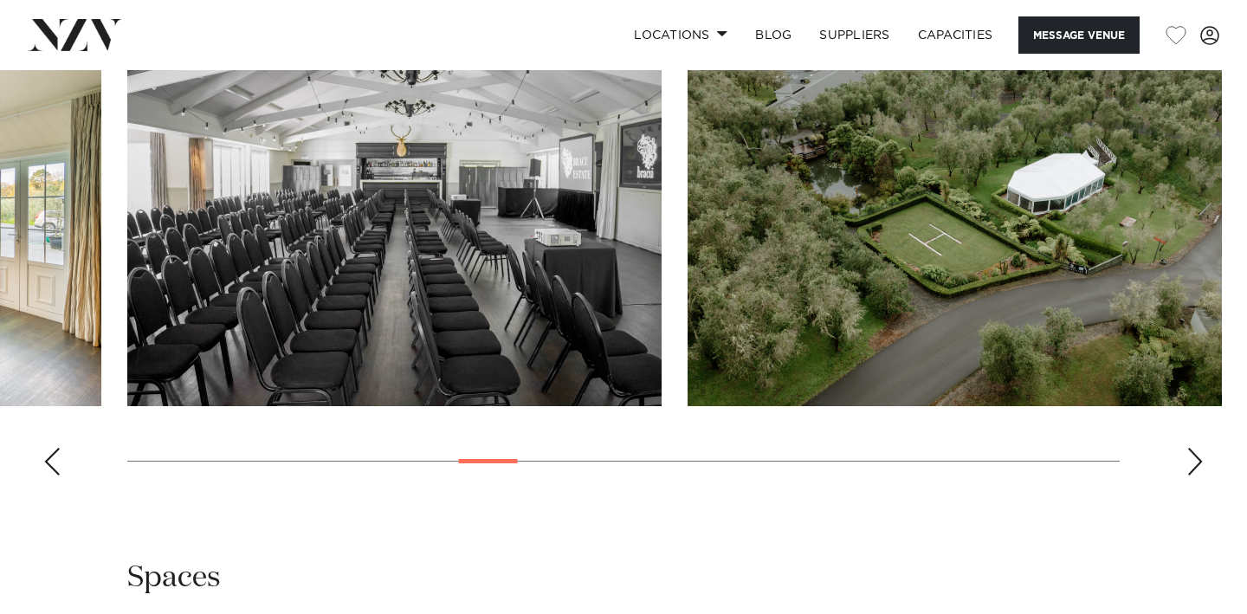
click at [1191, 457] on div "Next slide" at bounding box center [1195, 462] width 17 height 28
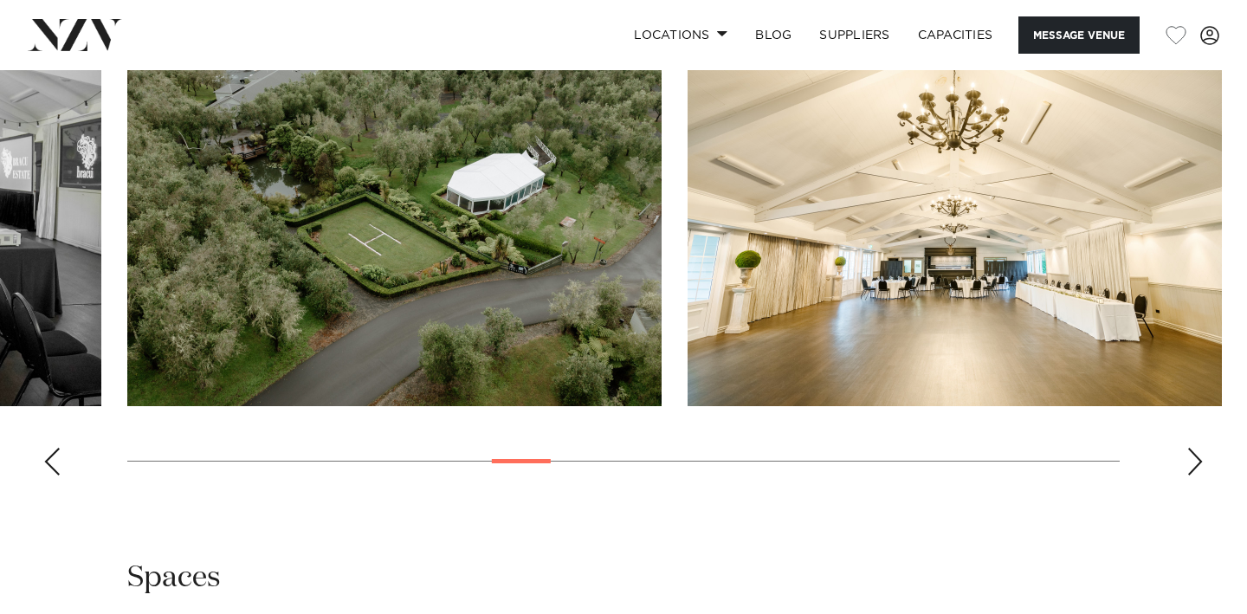
click at [1191, 457] on div "Next slide" at bounding box center [1195, 462] width 17 height 28
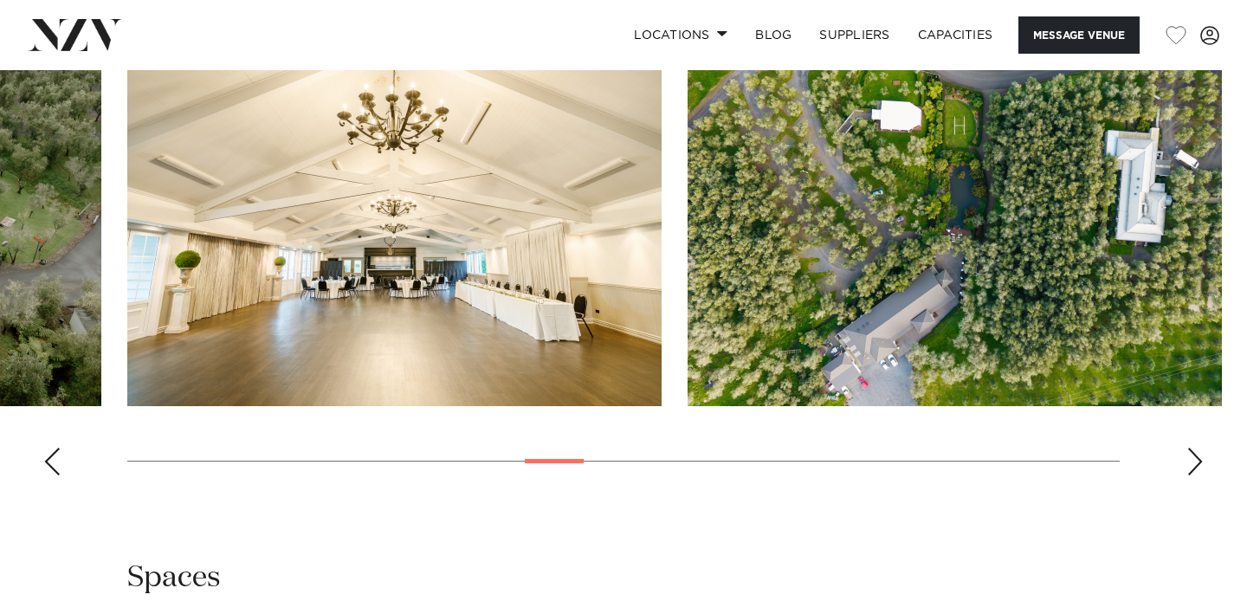
click at [1191, 457] on div "Next slide" at bounding box center [1195, 462] width 17 height 28
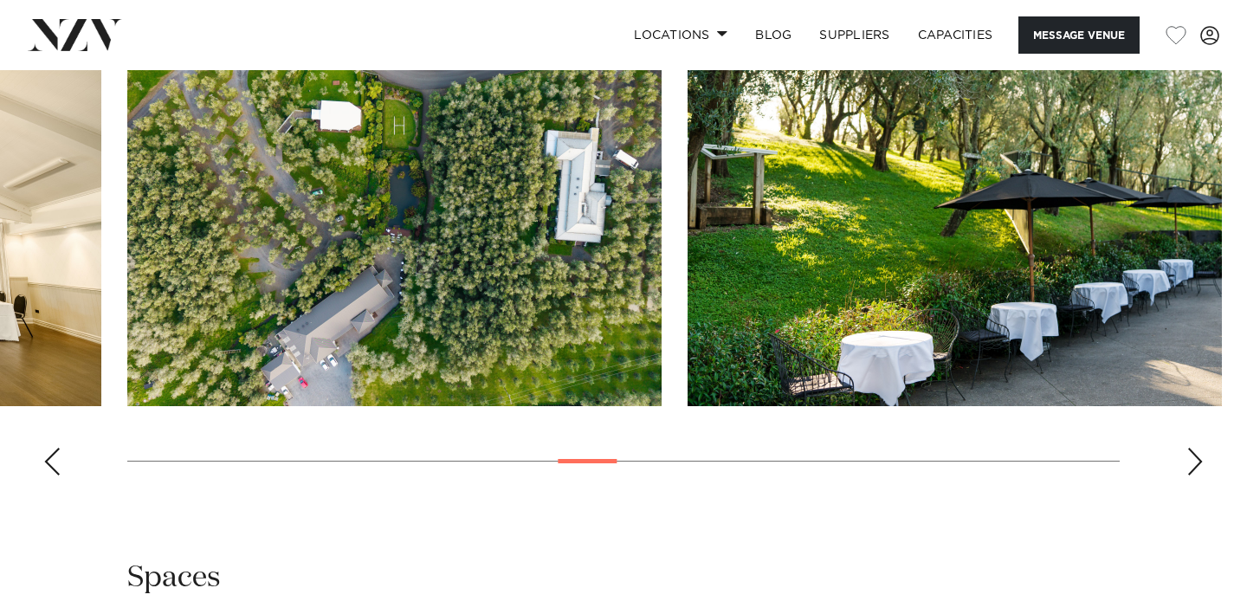
click at [1191, 457] on div "Next slide" at bounding box center [1195, 462] width 17 height 28
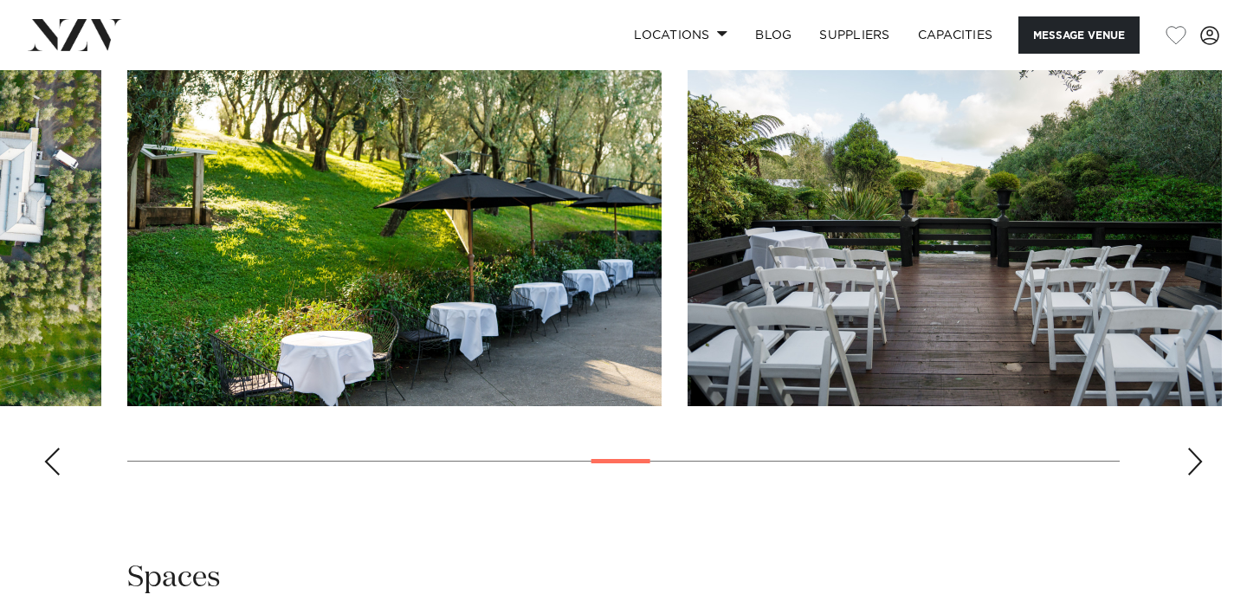
click at [1191, 457] on div "Next slide" at bounding box center [1195, 462] width 17 height 28
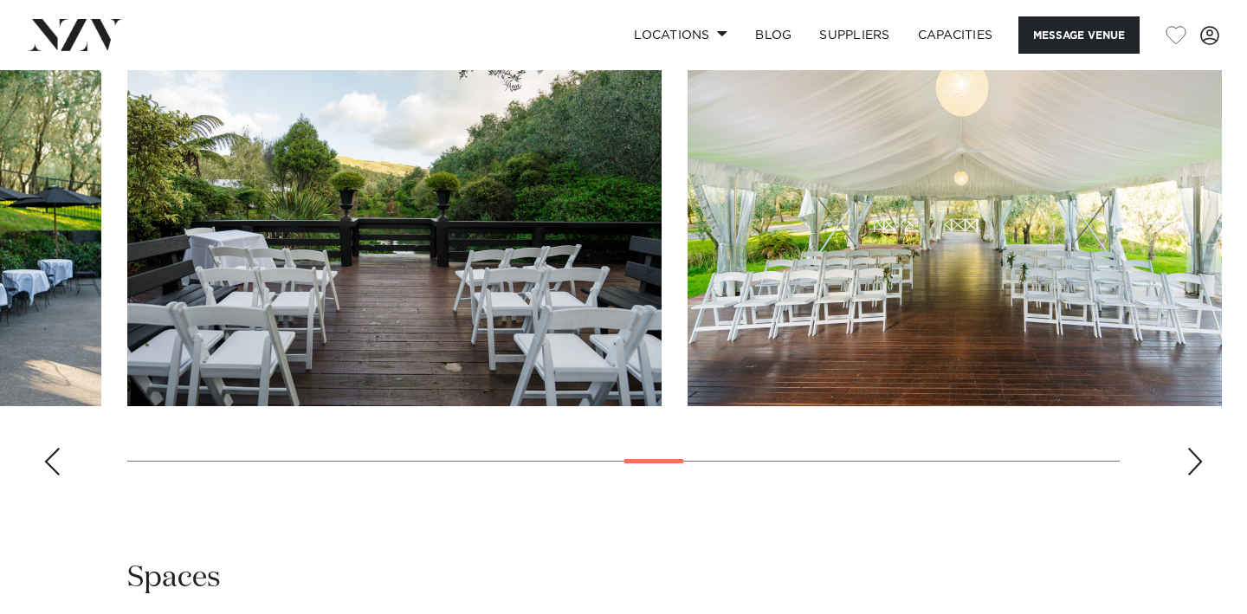
click at [1189, 458] on div "Next slide" at bounding box center [1195, 462] width 17 height 28
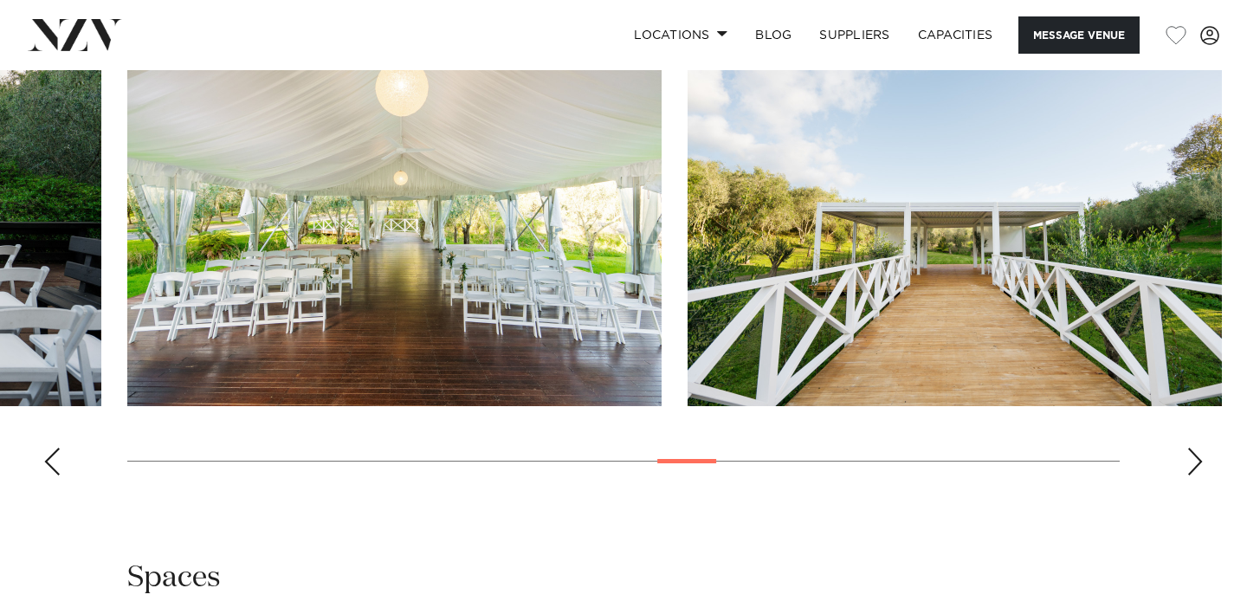
click at [1189, 458] on div "Next slide" at bounding box center [1195, 462] width 17 height 28
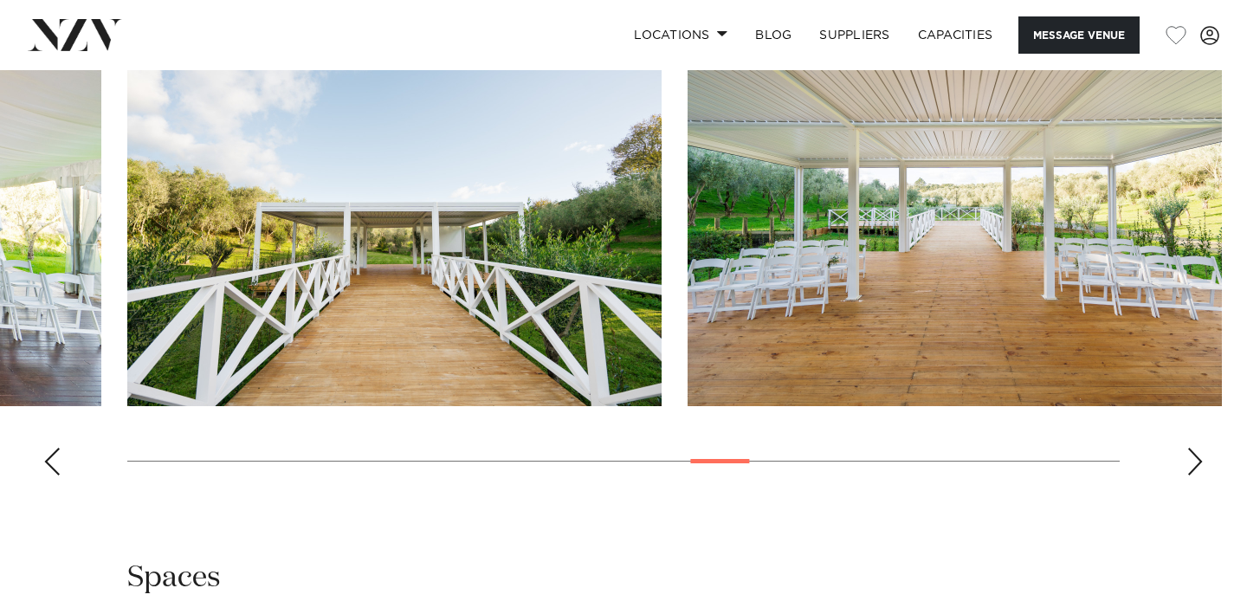
click at [1189, 458] on div "Next slide" at bounding box center [1195, 462] width 17 height 28
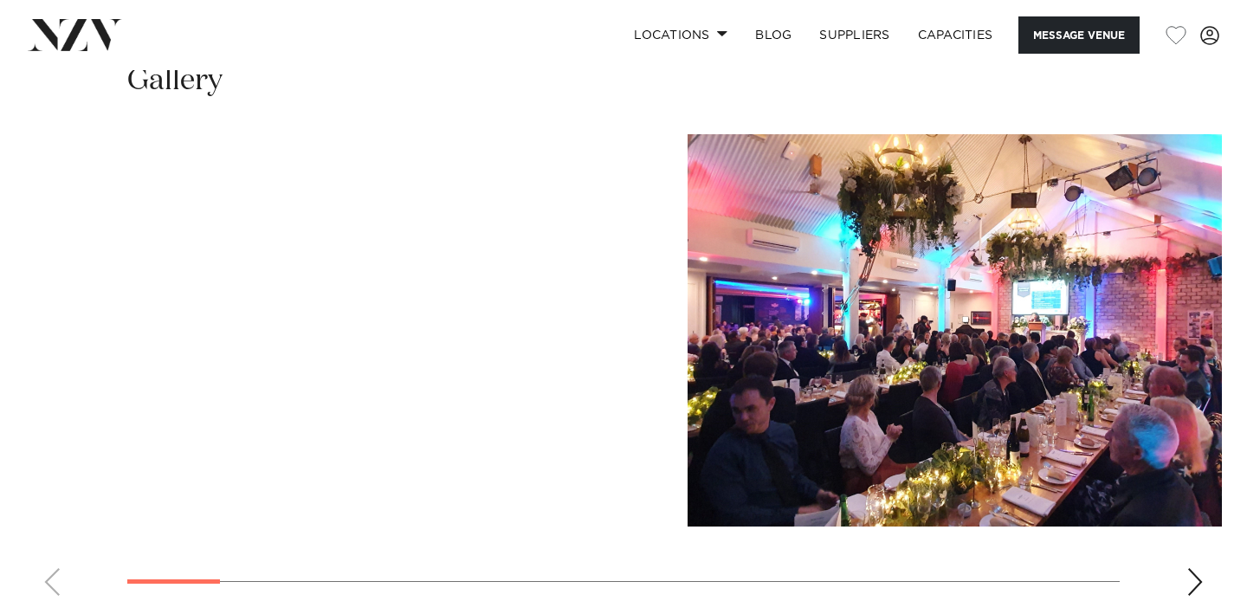
scroll to position [1705, 0]
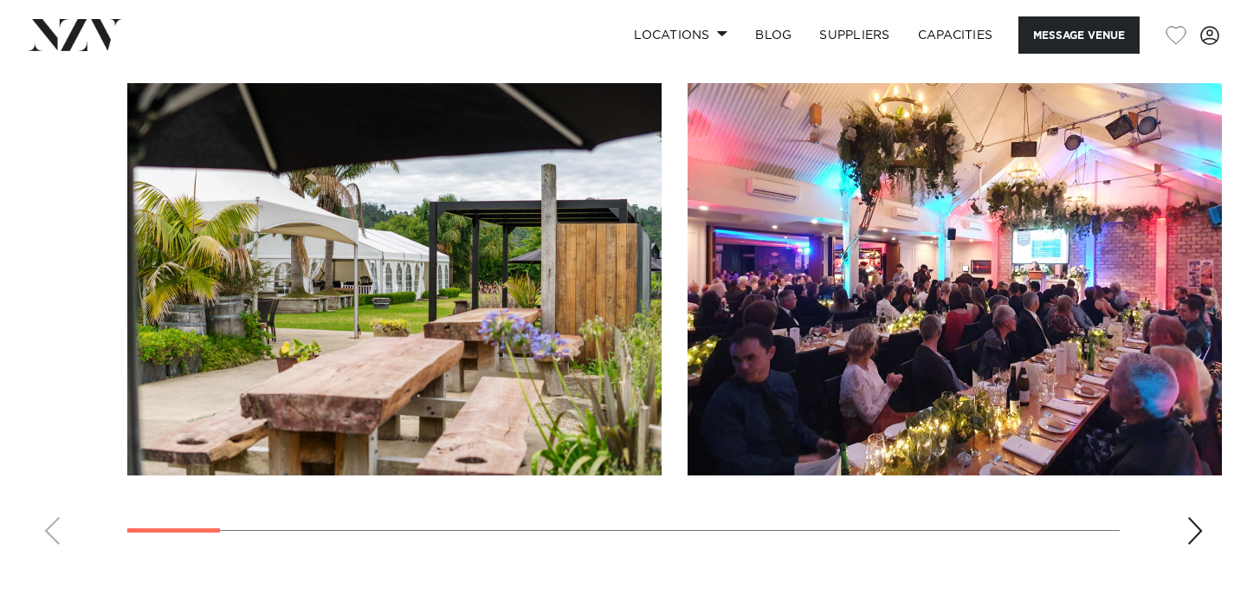
click at [1183, 521] on swiper-container at bounding box center [623, 321] width 1247 height 476
click at [1198, 526] on div "Next slide" at bounding box center [1195, 531] width 17 height 28
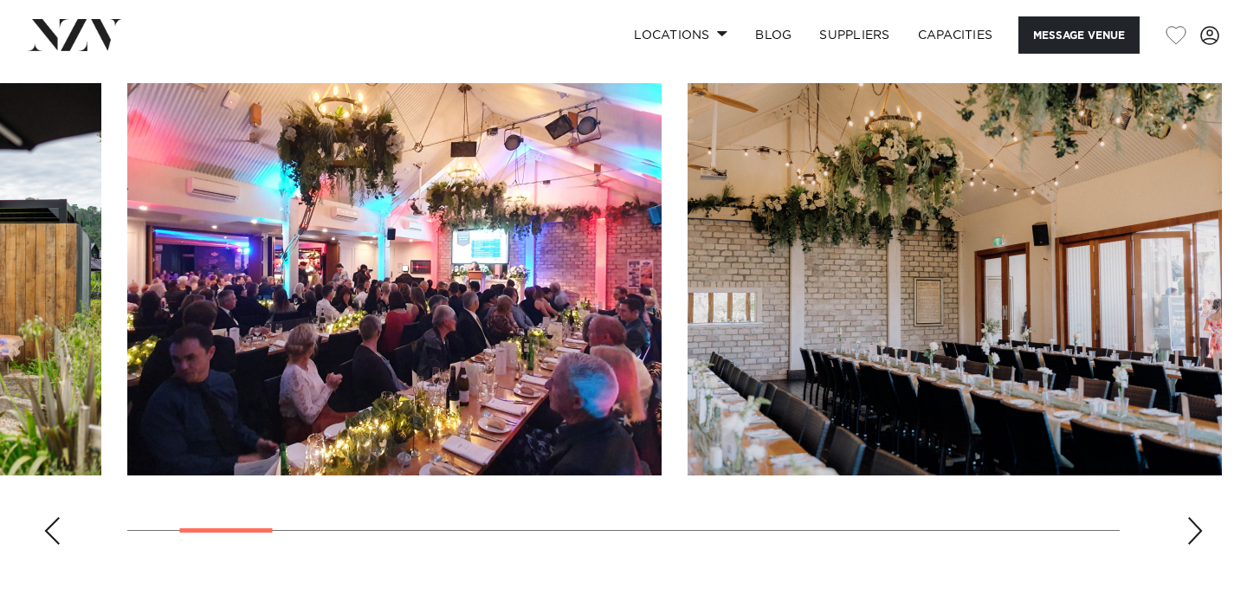
click at [1198, 526] on div "Next slide" at bounding box center [1195, 531] width 17 height 28
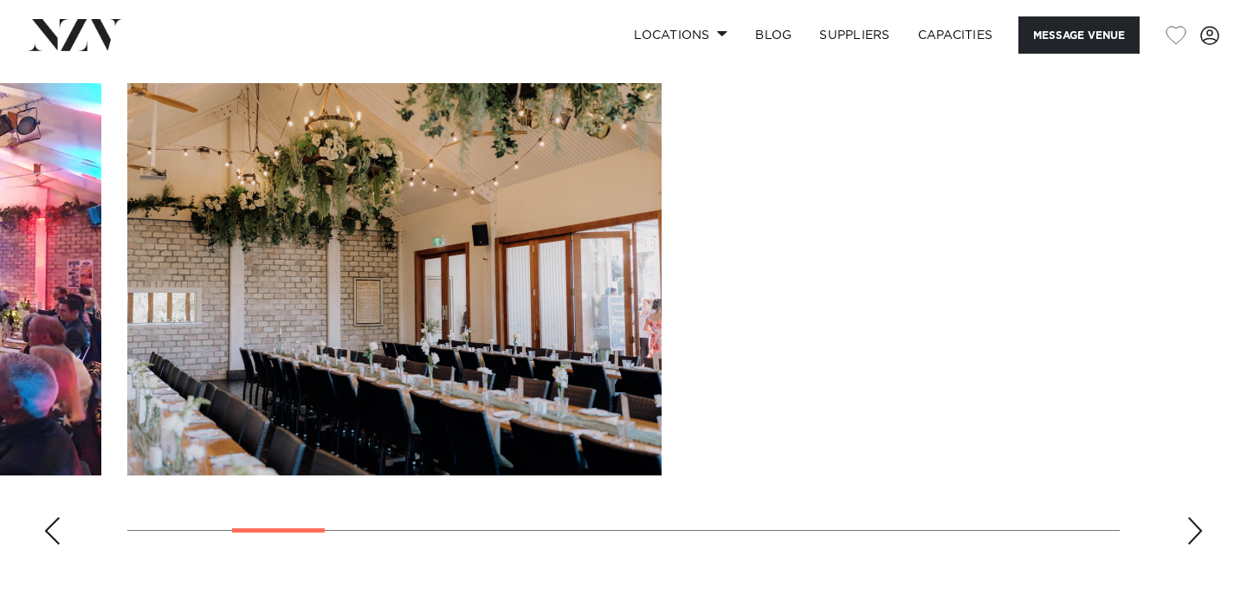
click at [1198, 526] on div "Next slide" at bounding box center [1195, 531] width 17 height 28
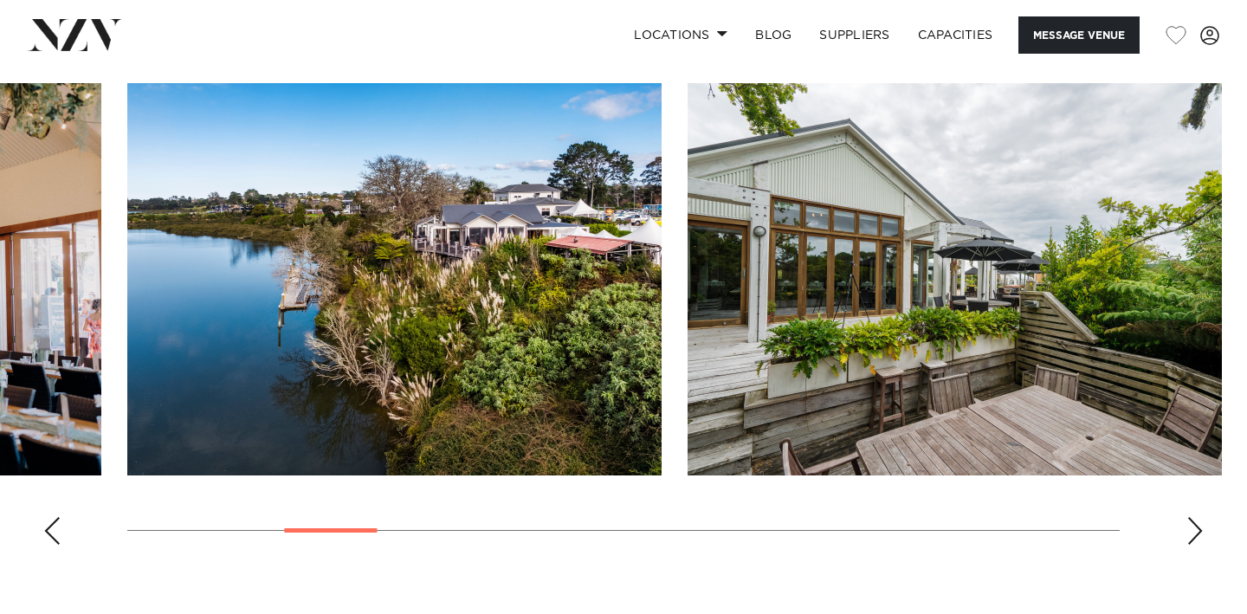
click at [1198, 526] on div "Next slide" at bounding box center [1195, 531] width 17 height 28
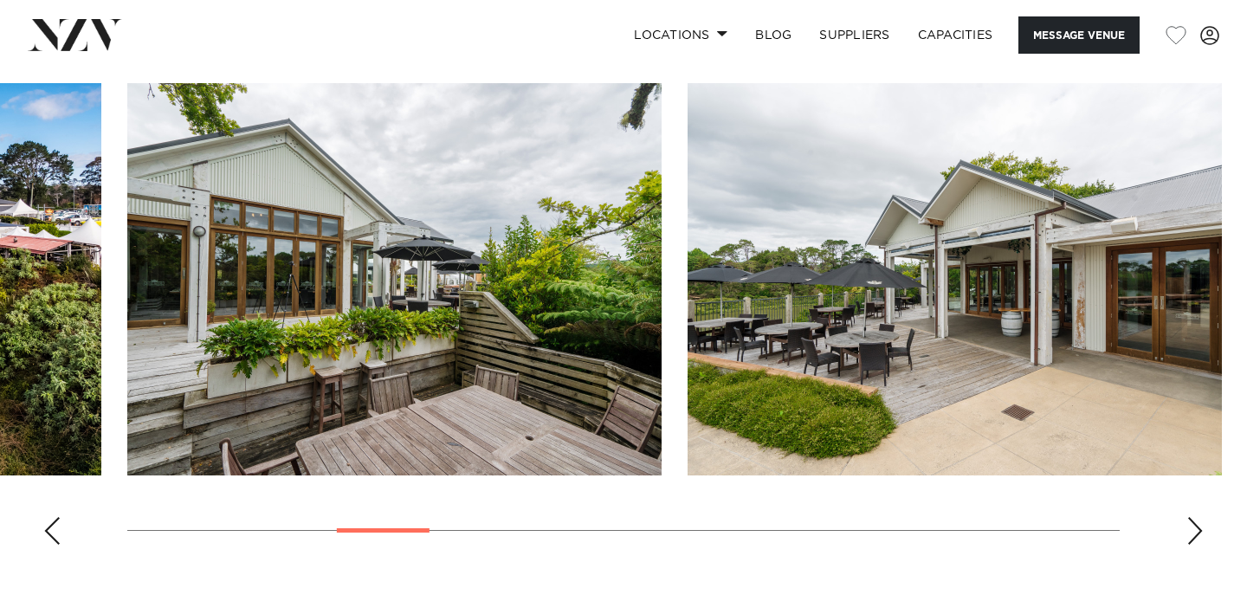
click at [1198, 526] on div "Next slide" at bounding box center [1195, 531] width 17 height 28
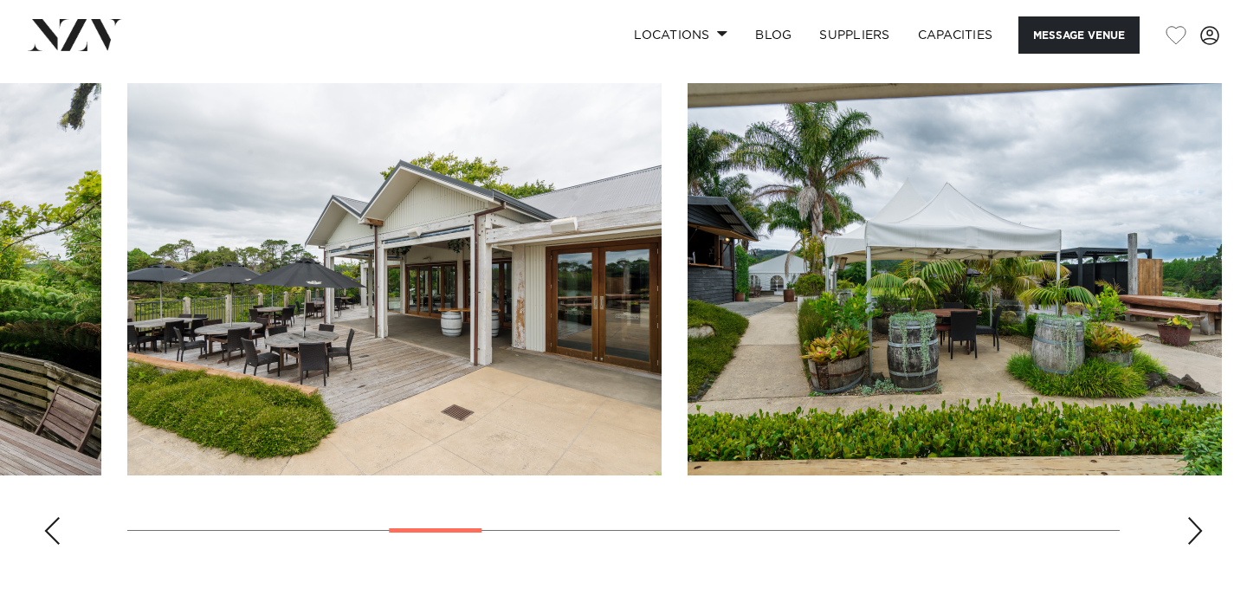
click at [1198, 526] on div "Next slide" at bounding box center [1195, 531] width 17 height 28
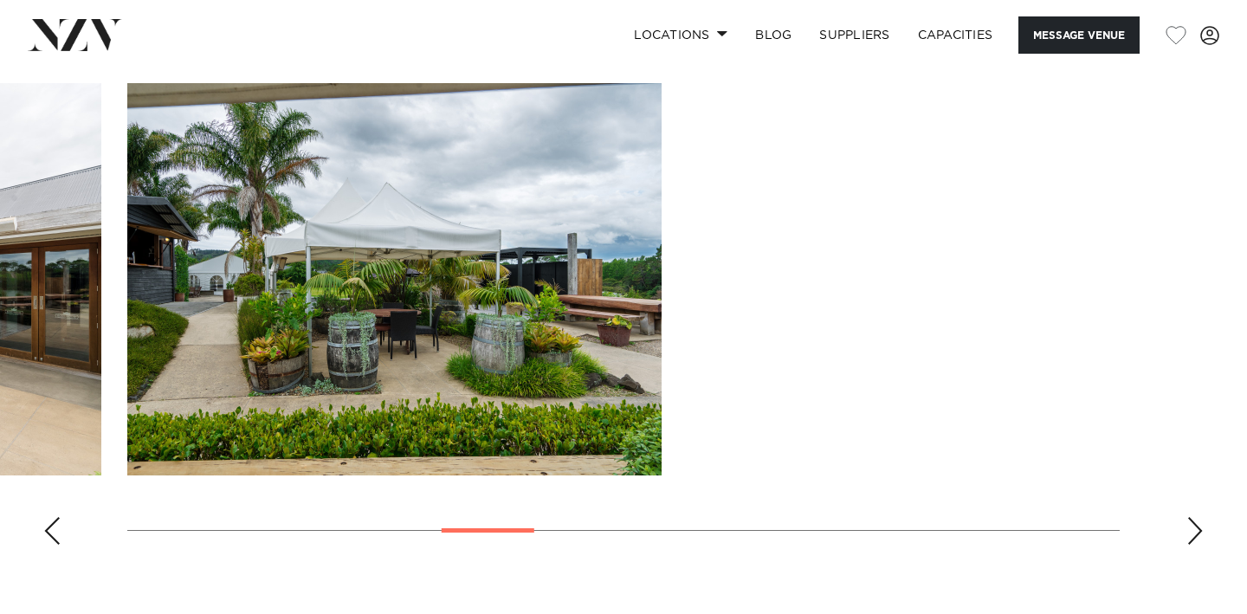
click at [1198, 526] on div "Next slide" at bounding box center [1195, 531] width 17 height 28
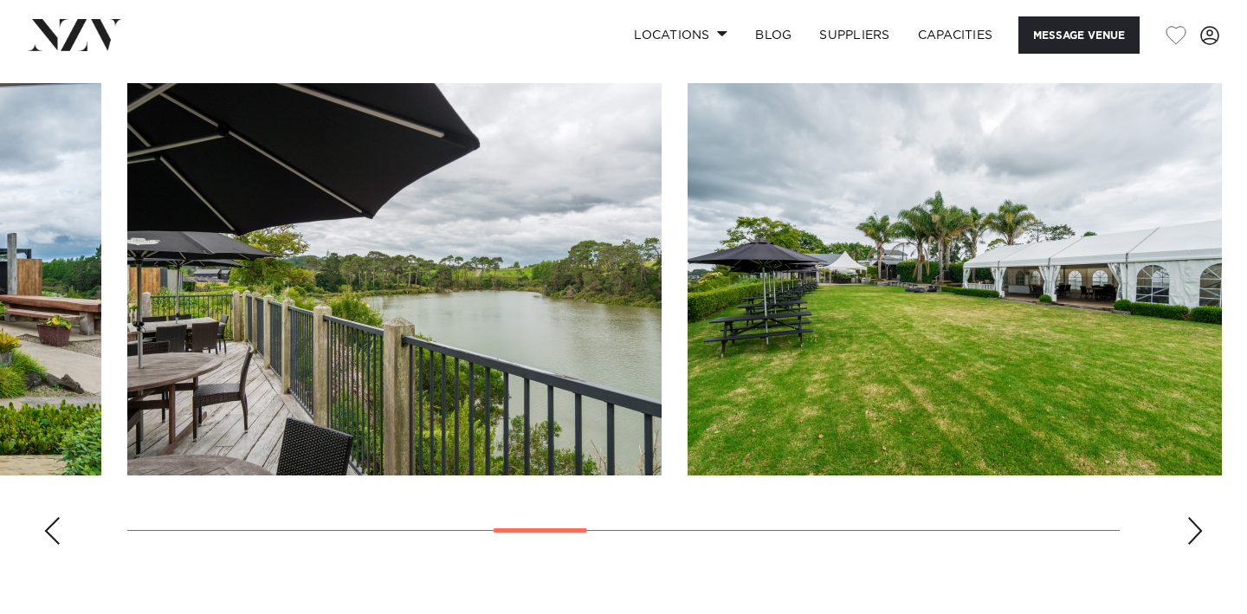
click at [1198, 526] on div "Next slide" at bounding box center [1195, 531] width 17 height 28
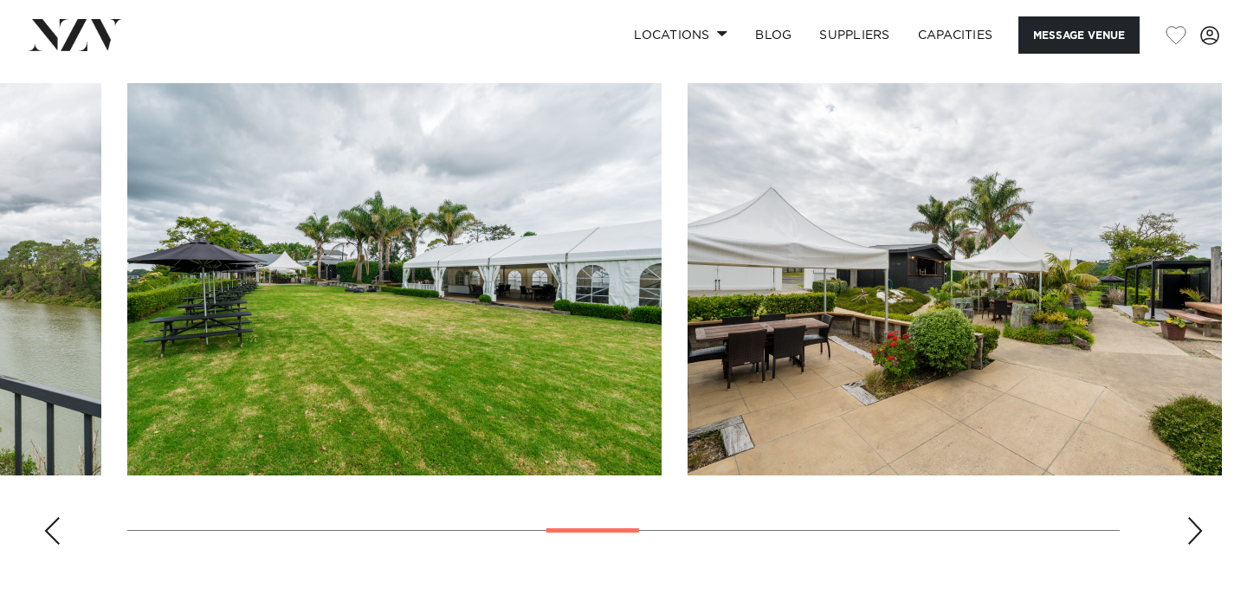
click at [1198, 526] on div "Next slide" at bounding box center [1195, 531] width 17 height 28
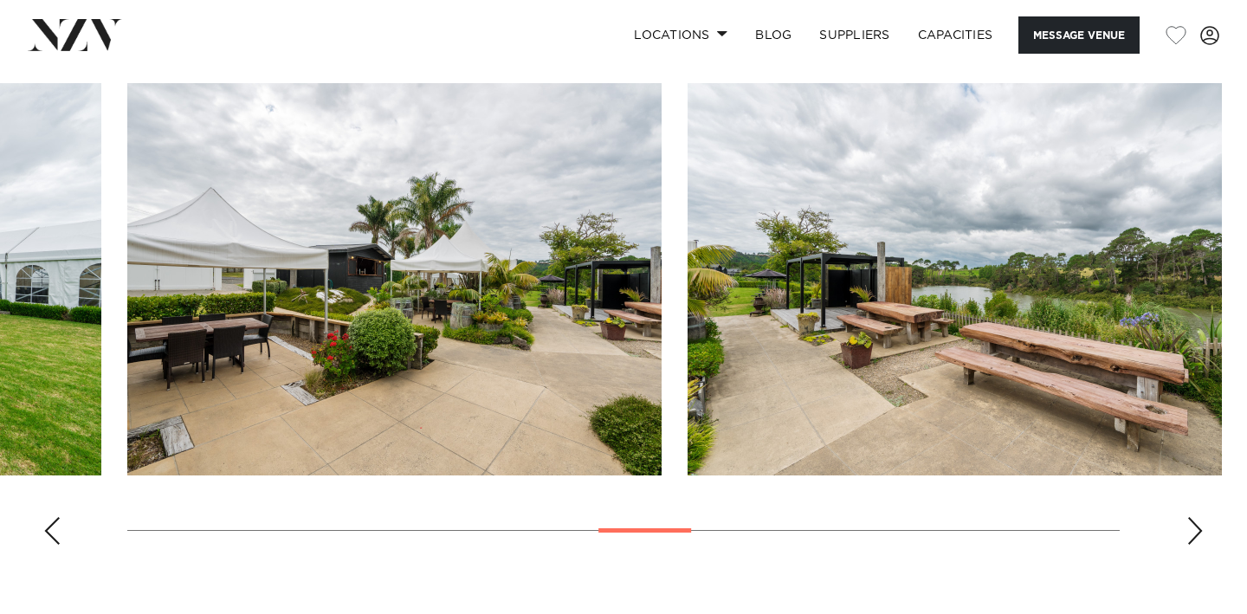
click at [1198, 526] on div "Next slide" at bounding box center [1195, 531] width 17 height 28
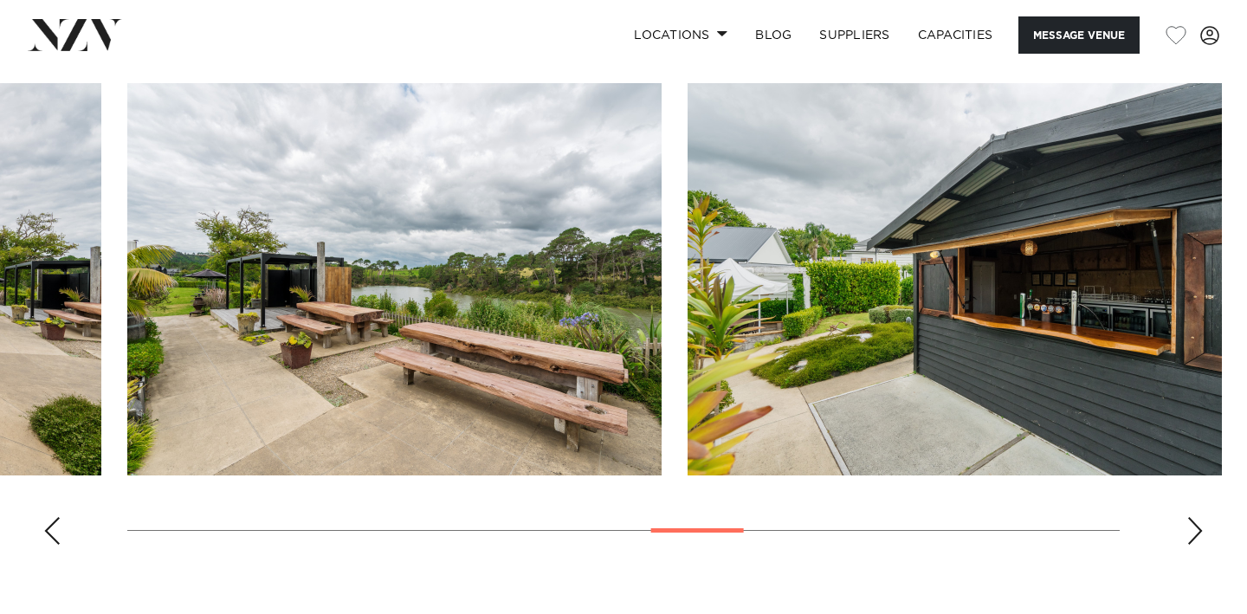
click at [1198, 526] on div "Next slide" at bounding box center [1195, 531] width 17 height 28
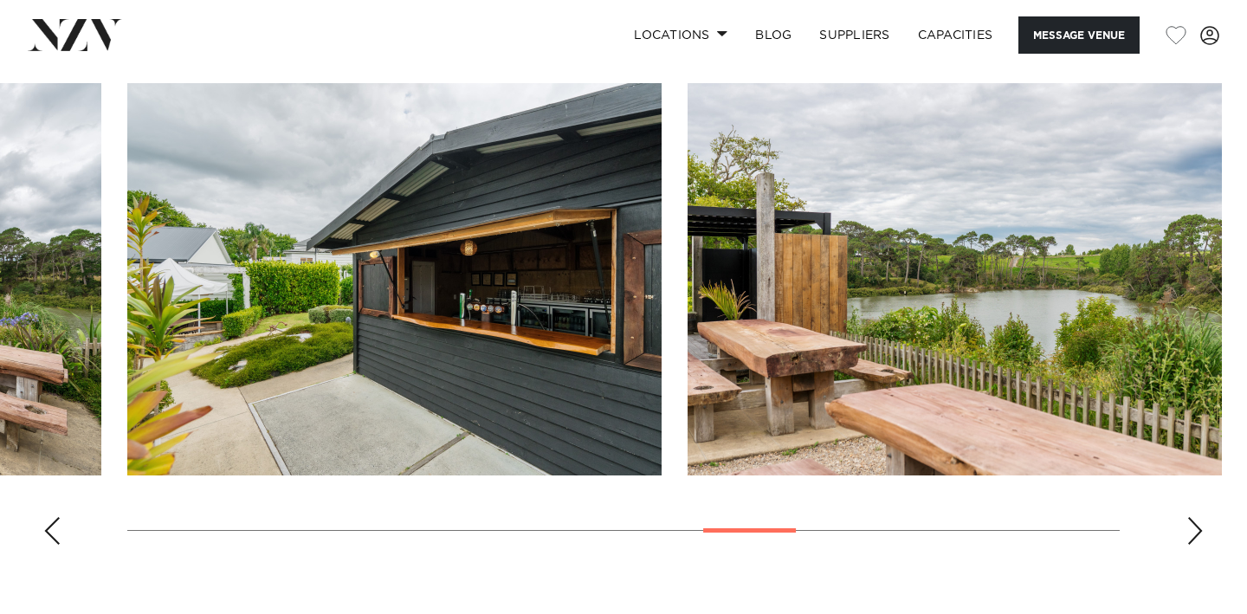
click at [1198, 526] on div "Next slide" at bounding box center [1195, 531] width 17 height 28
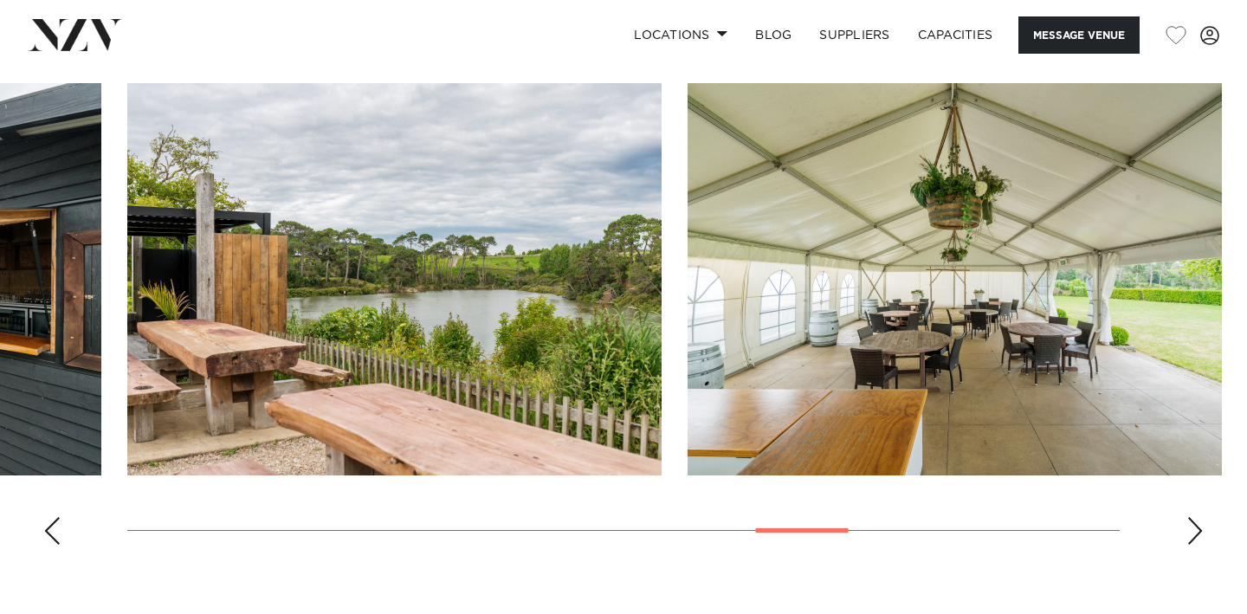
click at [1198, 526] on div "Next slide" at bounding box center [1195, 531] width 17 height 28
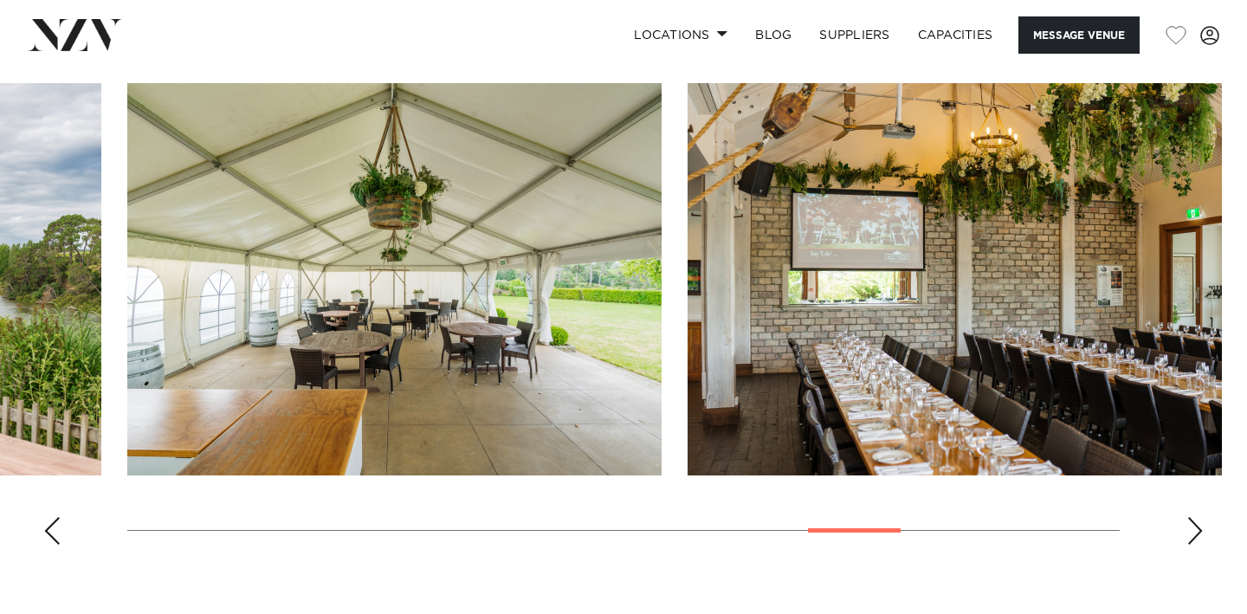
click at [1198, 526] on div "Next slide" at bounding box center [1195, 531] width 17 height 28
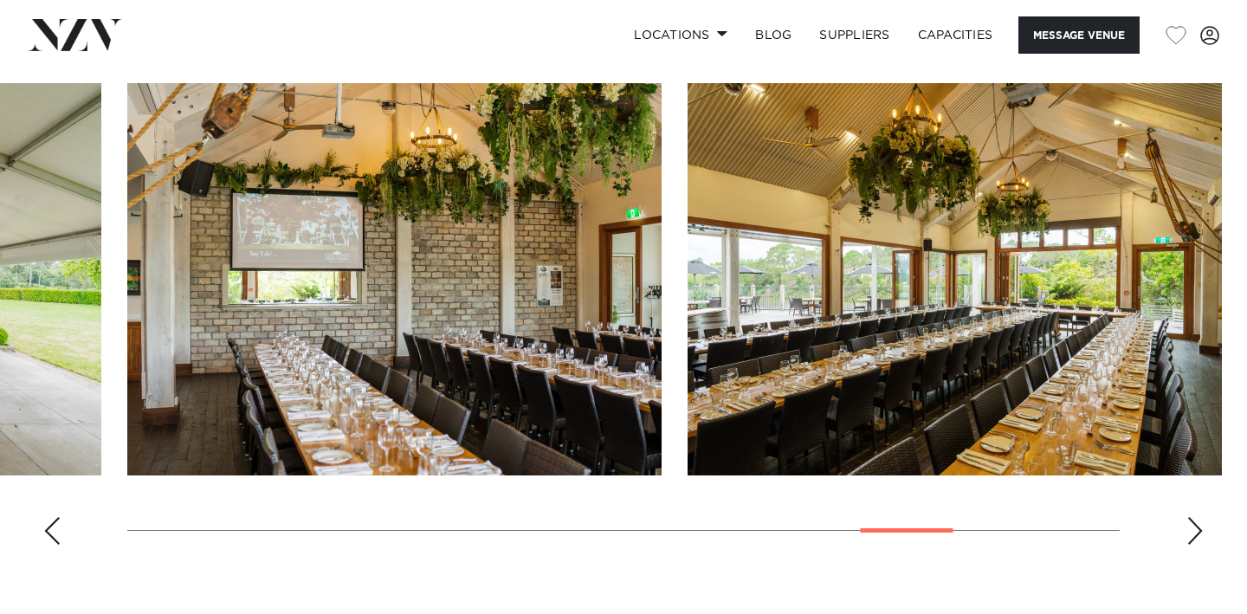
click at [1198, 526] on div "Next slide" at bounding box center [1195, 531] width 17 height 28
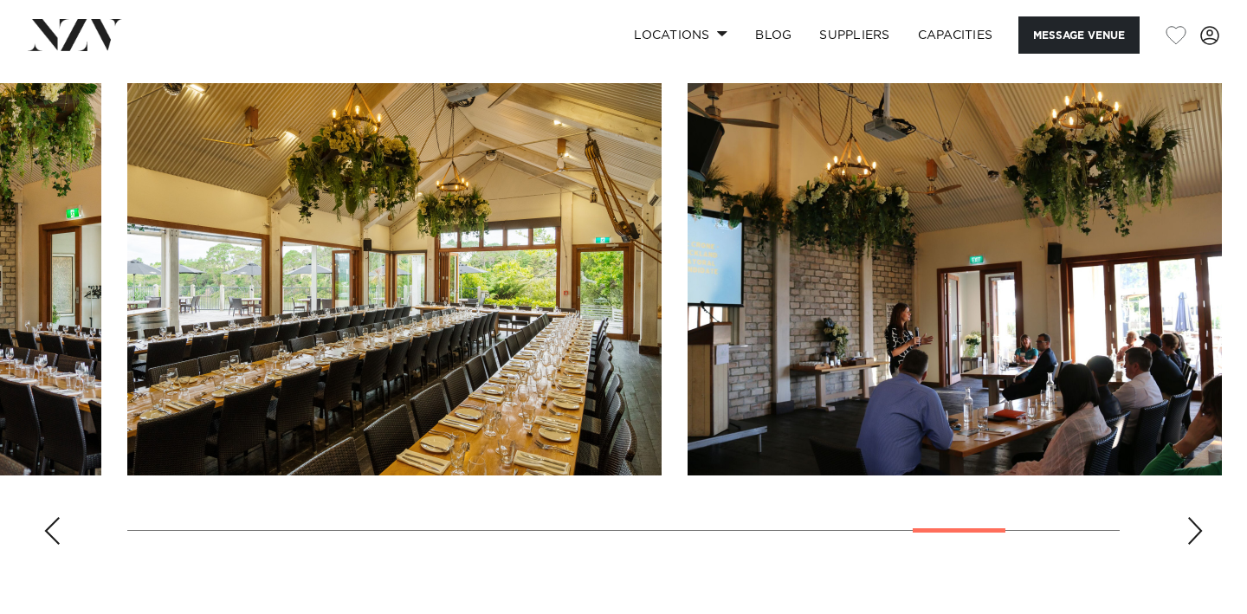
click at [1198, 526] on div "Next slide" at bounding box center [1195, 531] width 17 height 28
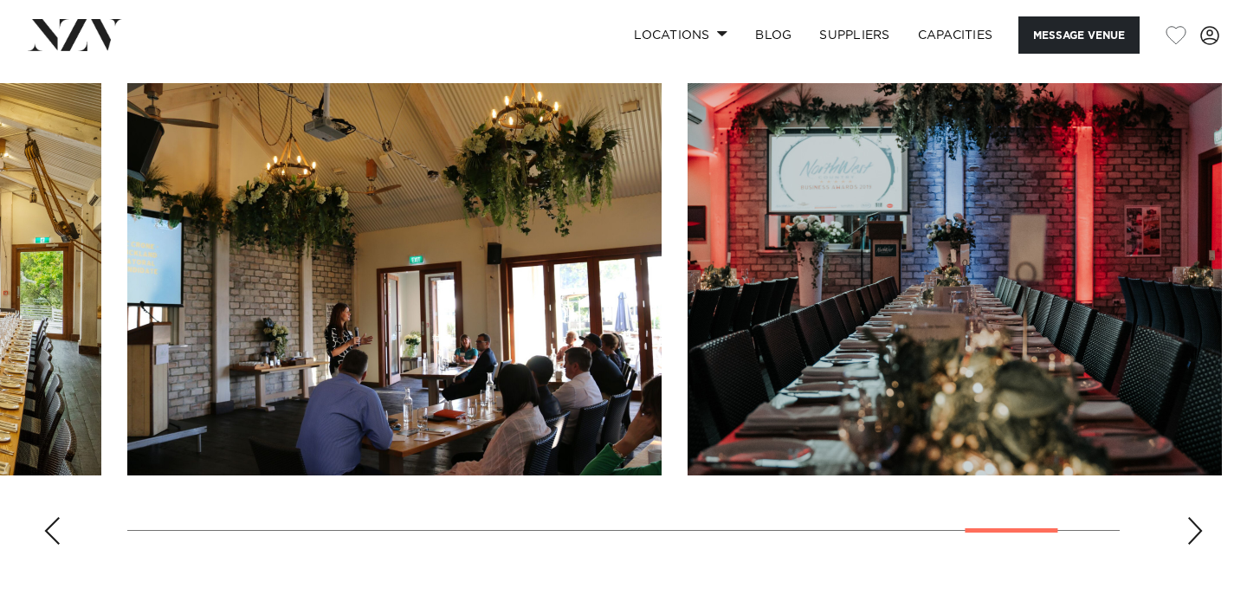
click at [1198, 526] on div "Next slide" at bounding box center [1195, 531] width 17 height 28
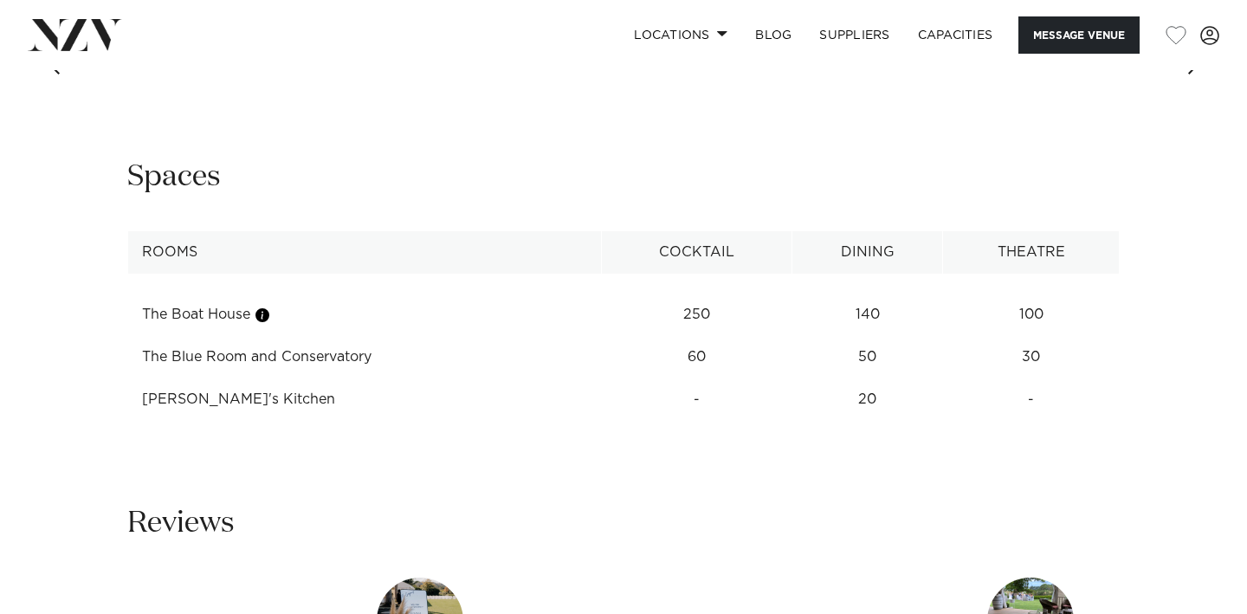
scroll to position [2295, 0]
